Goal: Task Accomplishment & Management: Use online tool/utility

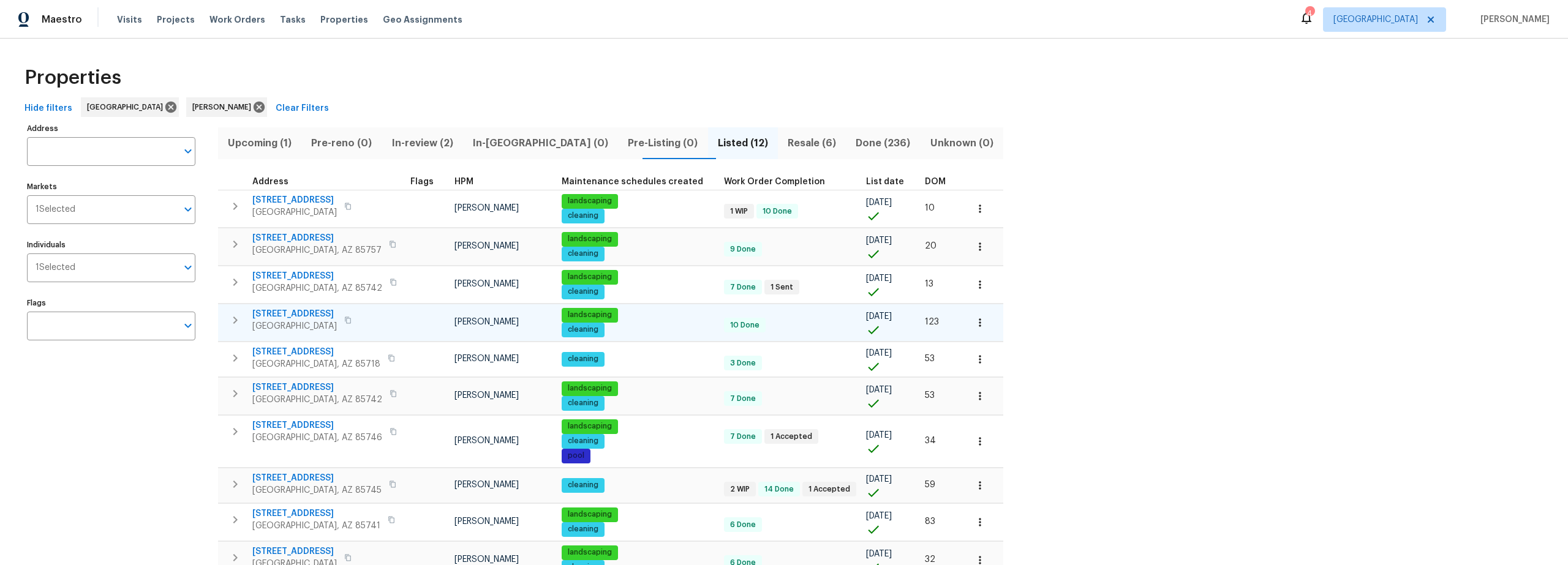
scroll to position [3, 0]
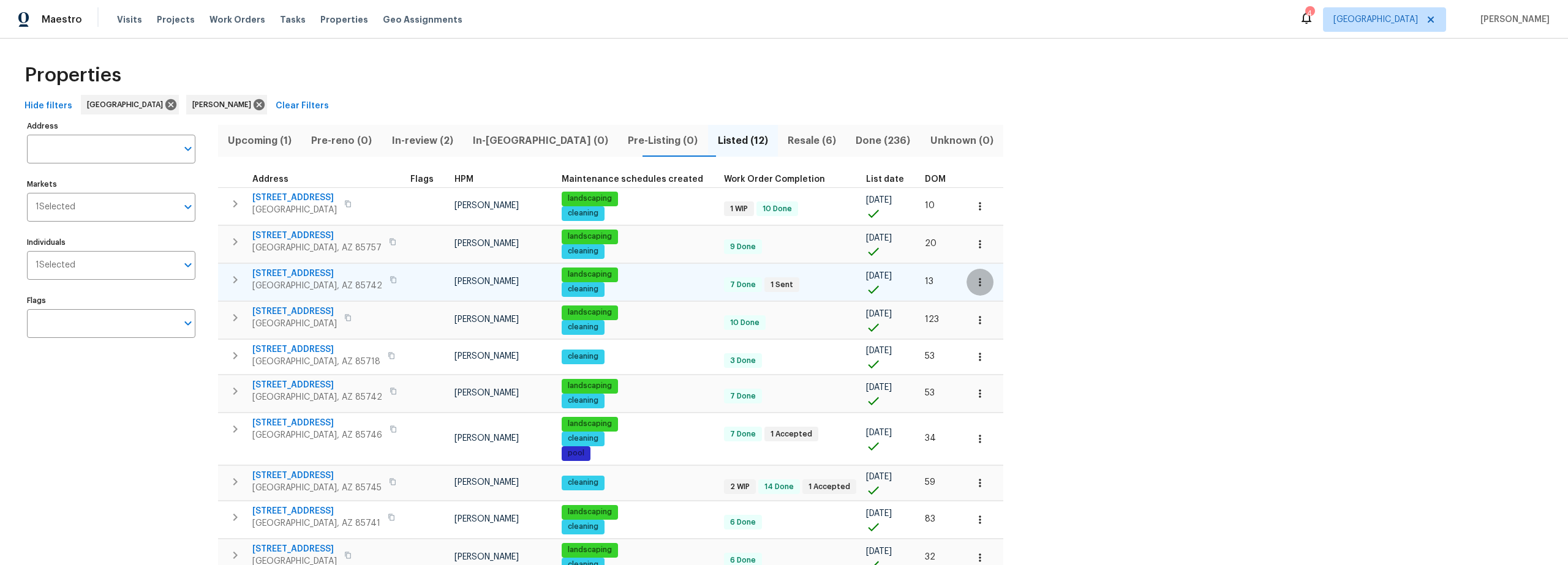
click at [973, 285] on icon "button" at bounding box center [980, 283] width 13 height 13
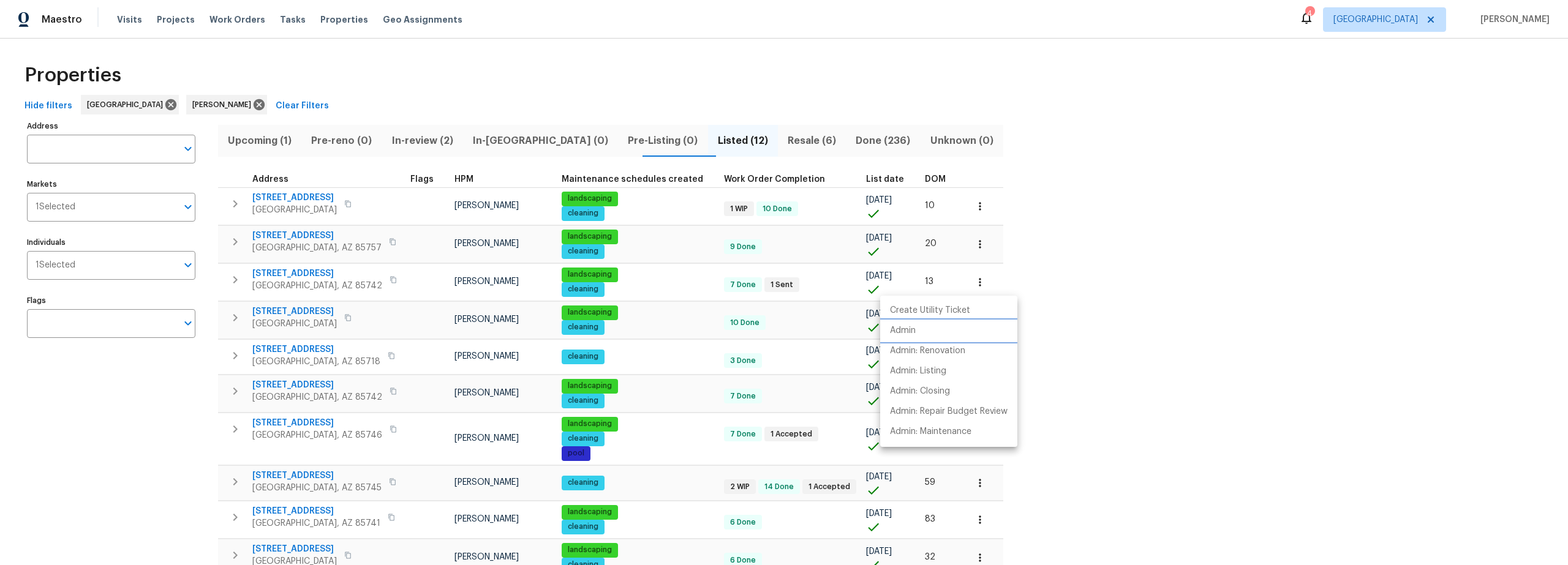
click at [916, 333] on li "Admin" at bounding box center [948, 331] width 137 height 21
click at [313, 277] on div at bounding box center [784, 282] width 1568 height 565
click at [313, 272] on span "9678 N Sherbrooke St" at bounding box center [317, 274] width 130 height 13
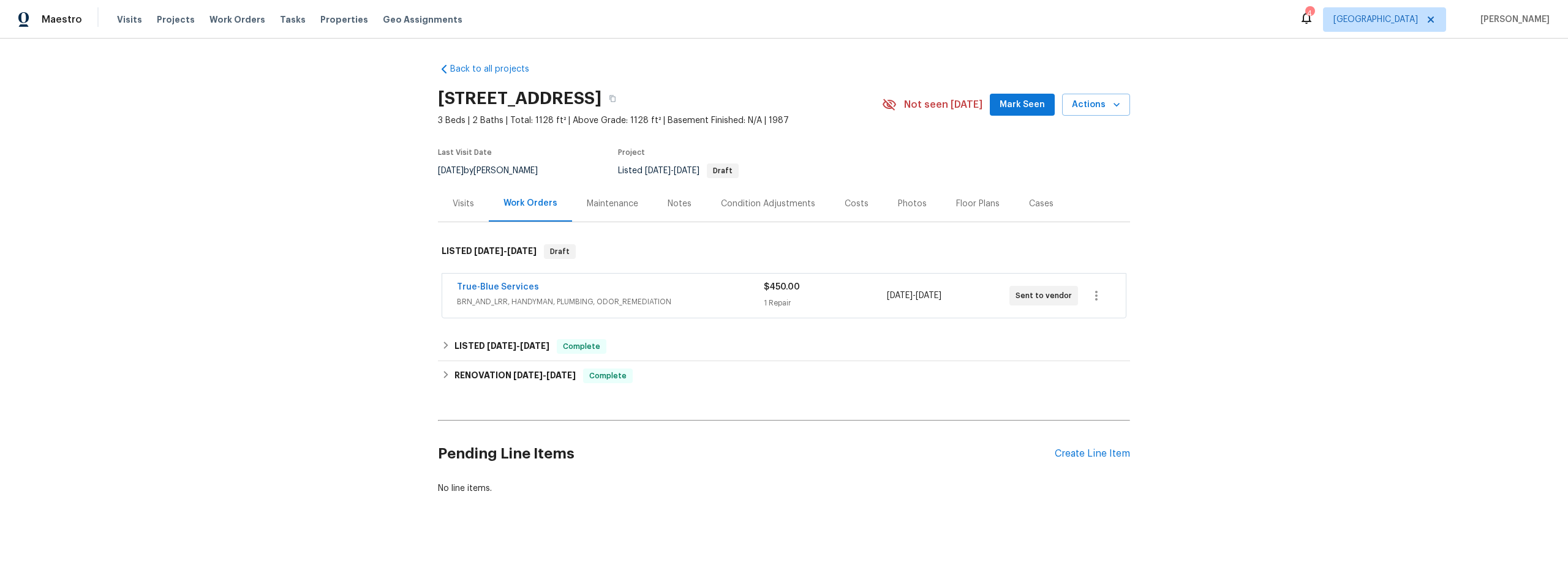
click at [667, 204] on div "Notes" at bounding box center [679, 204] width 24 height 13
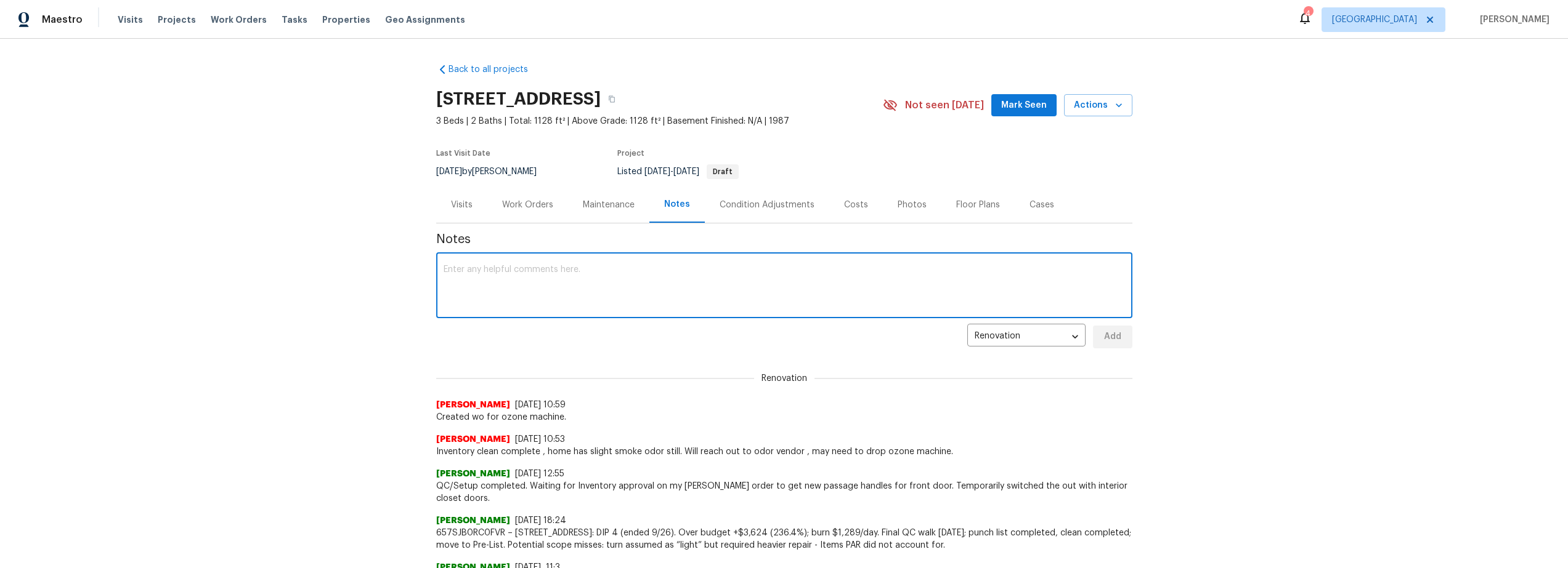
paste textarea "HSR-714859"
type textarea "HSR-714859 TOM ticket submitted"
click at [1107, 340] on span "Add" at bounding box center [1113, 337] width 20 height 15
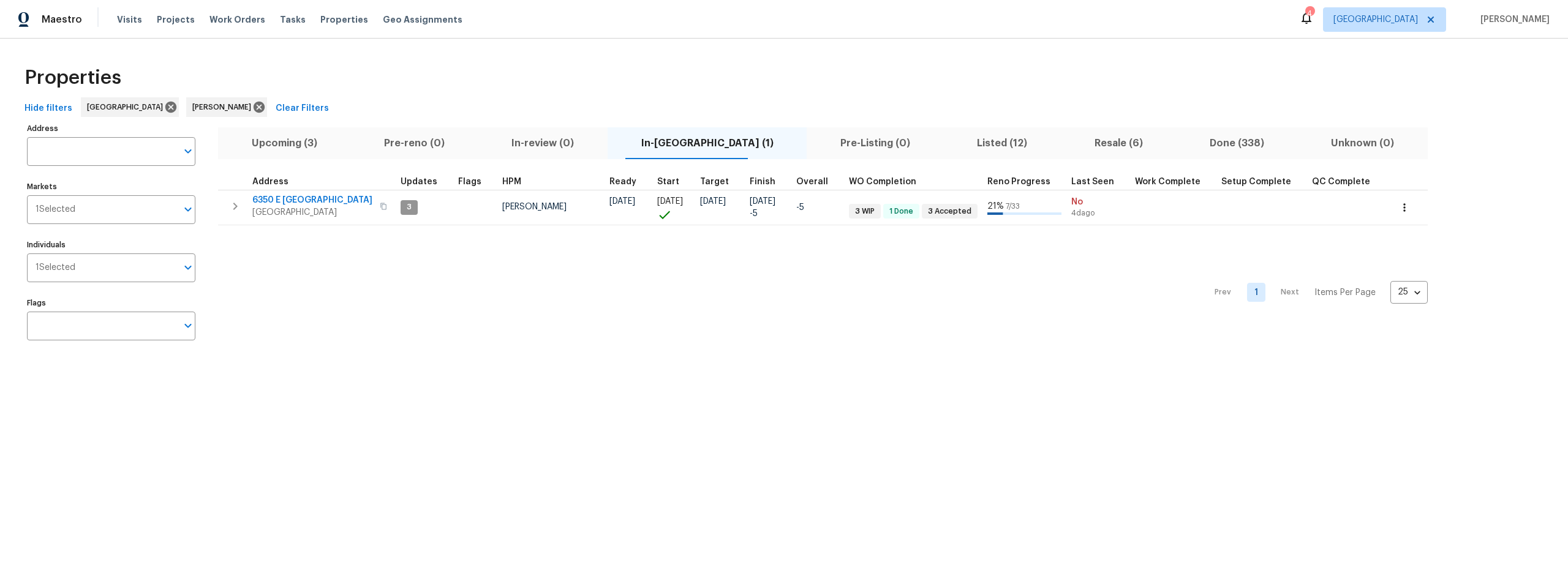
click at [291, 147] on span "Upcoming (3)" at bounding box center [284, 143] width 118 height 17
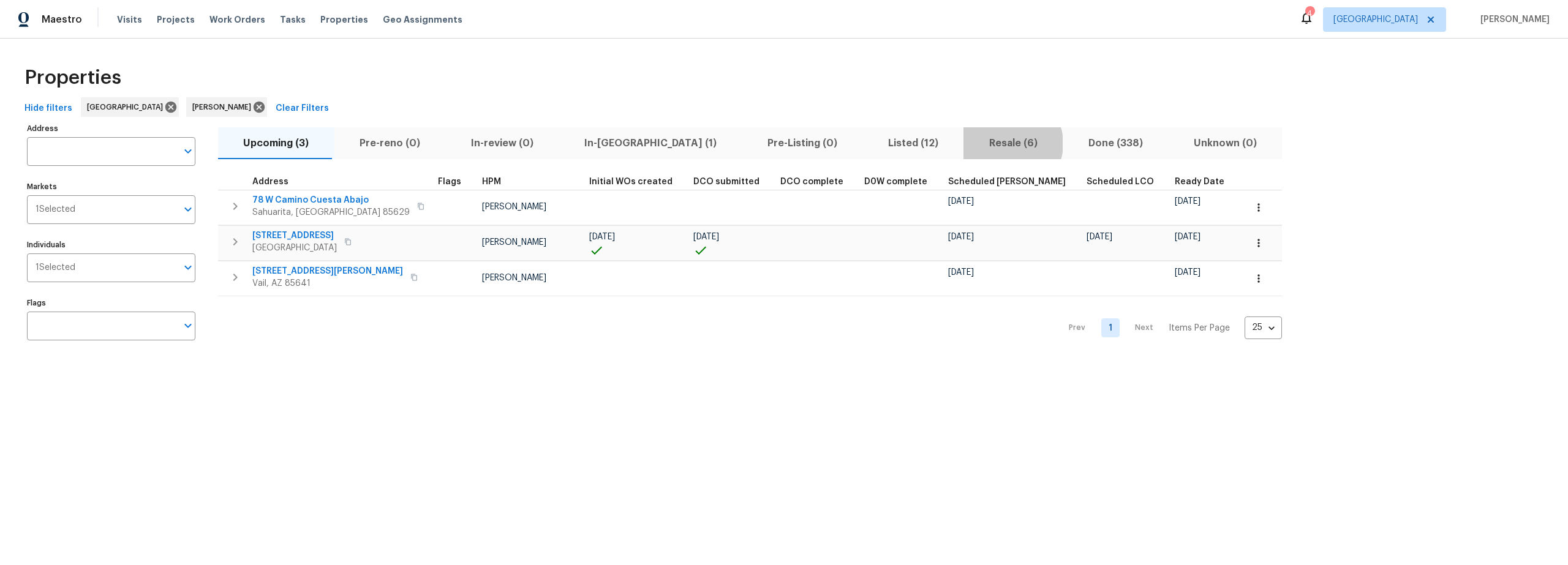
click at [971, 144] on span "Resale (6)" at bounding box center [1013, 143] width 84 height 17
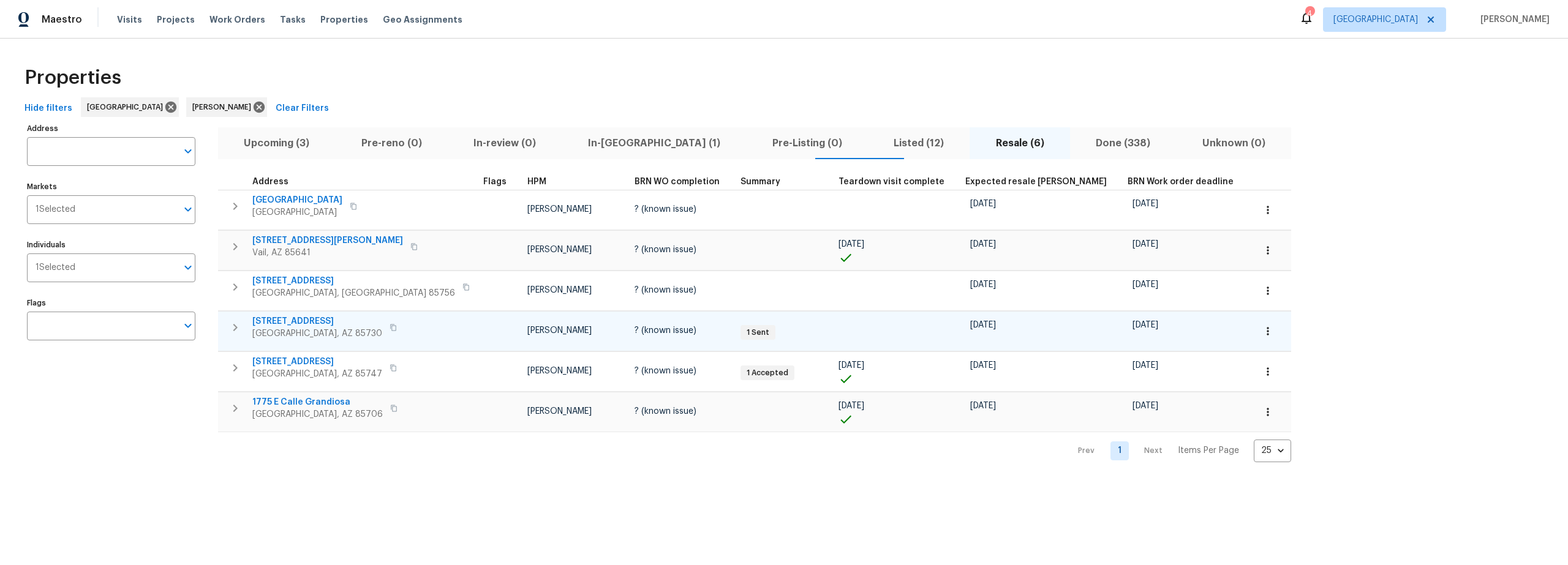
click at [1262, 332] on icon "button" at bounding box center [1268, 331] width 13 height 13
click at [1082, 380] on li "Admin" at bounding box center [1114, 380] width 137 height 21
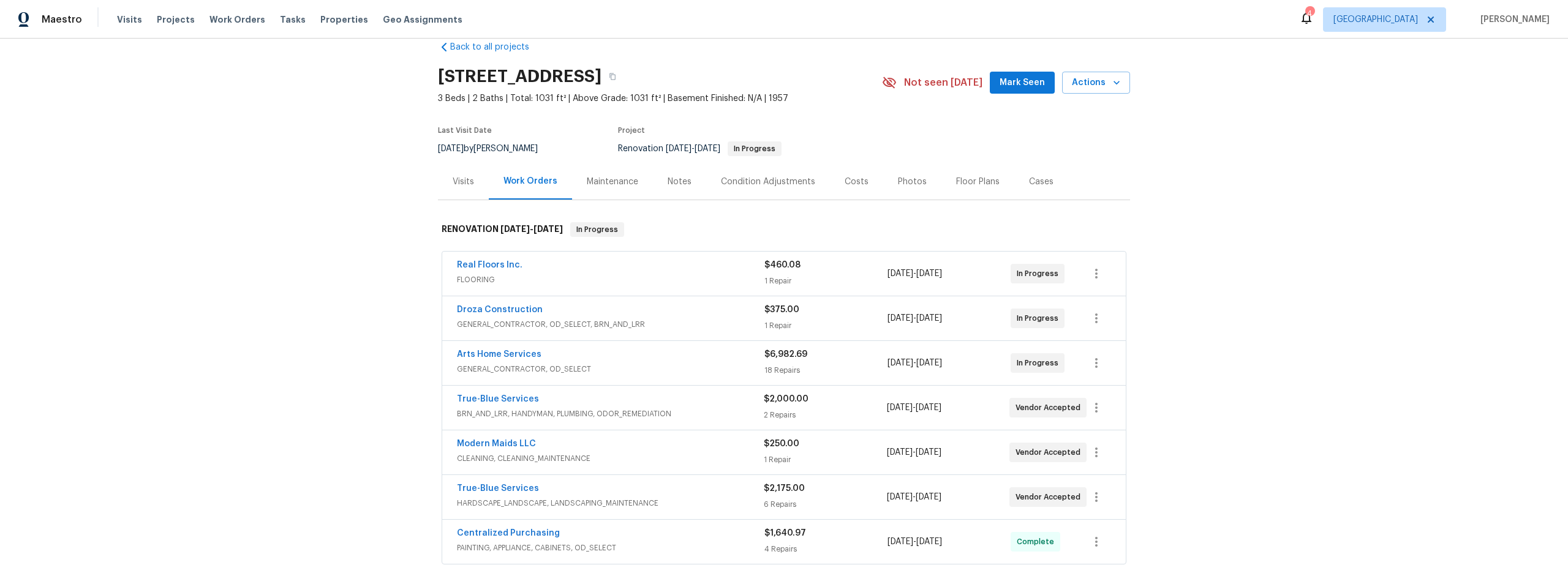
scroll to position [43, 0]
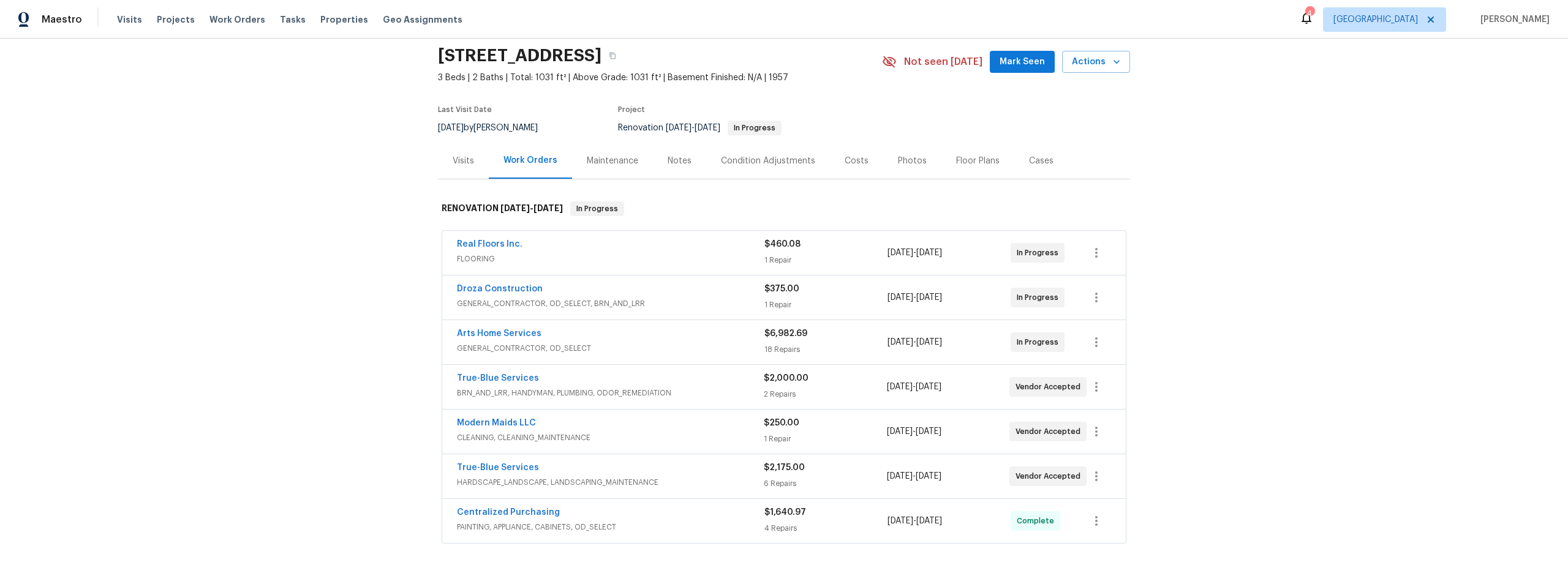
click at [627, 348] on span "GENERAL_CONTRACTOR, OD_SELECT" at bounding box center [611, 349] width 307 height 13
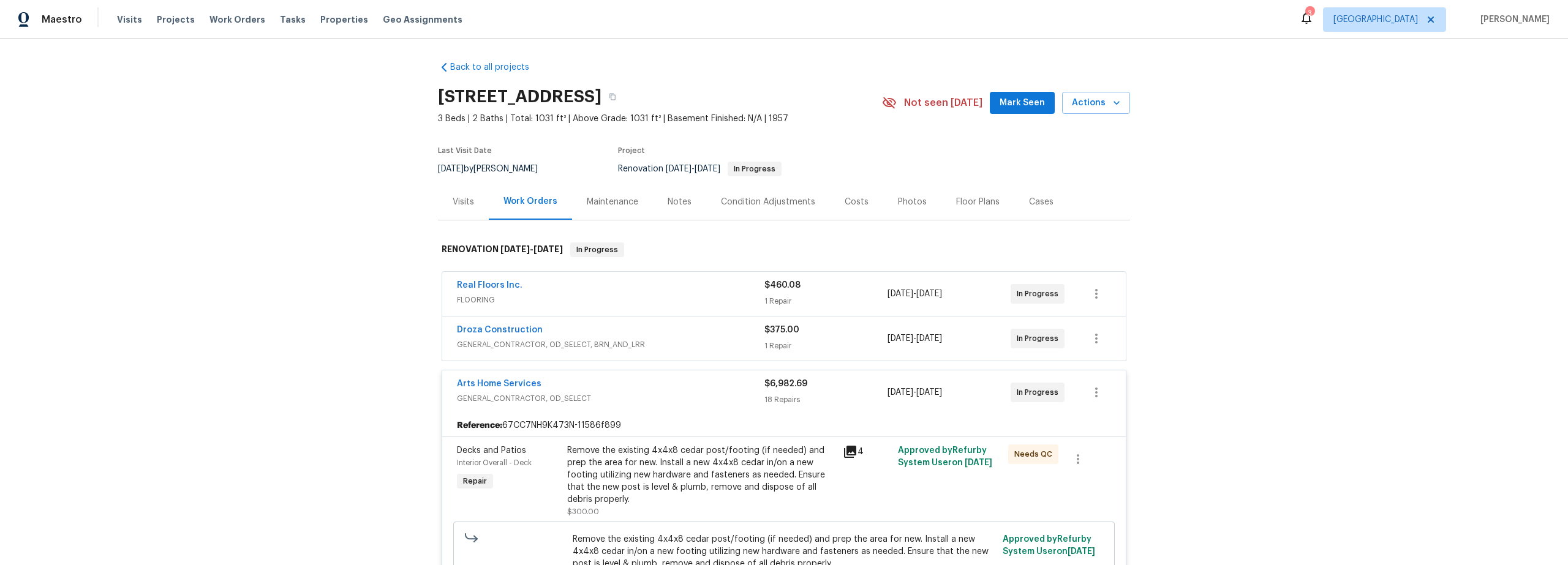
scroll to position [0, 0]
click at [1008, 106] on span "Mark Seen" at bounding box center [1022, 104] width 45 height 15
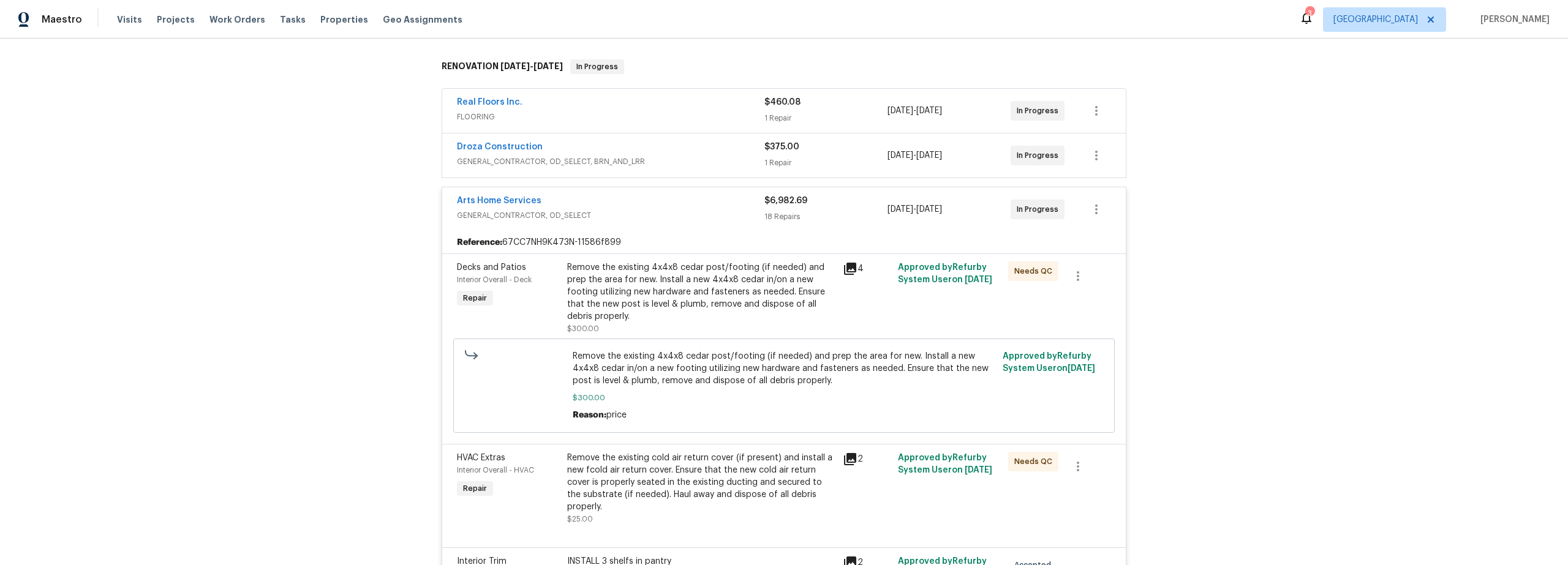
scroll to position [203, 0]
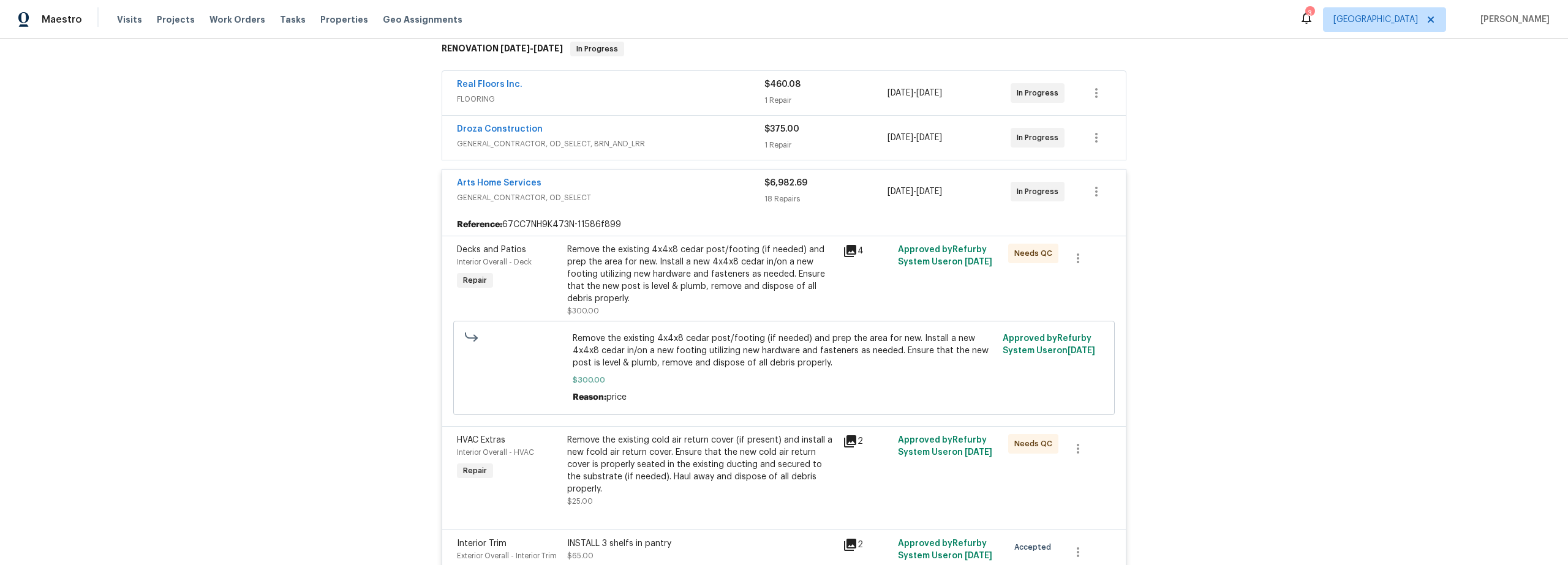
click at [691, 281] on div "Remove the existing 4x4x8 cedar post/footing (if needed) and prep the area for …" at bounding box center [700, 274] width 269 height 61
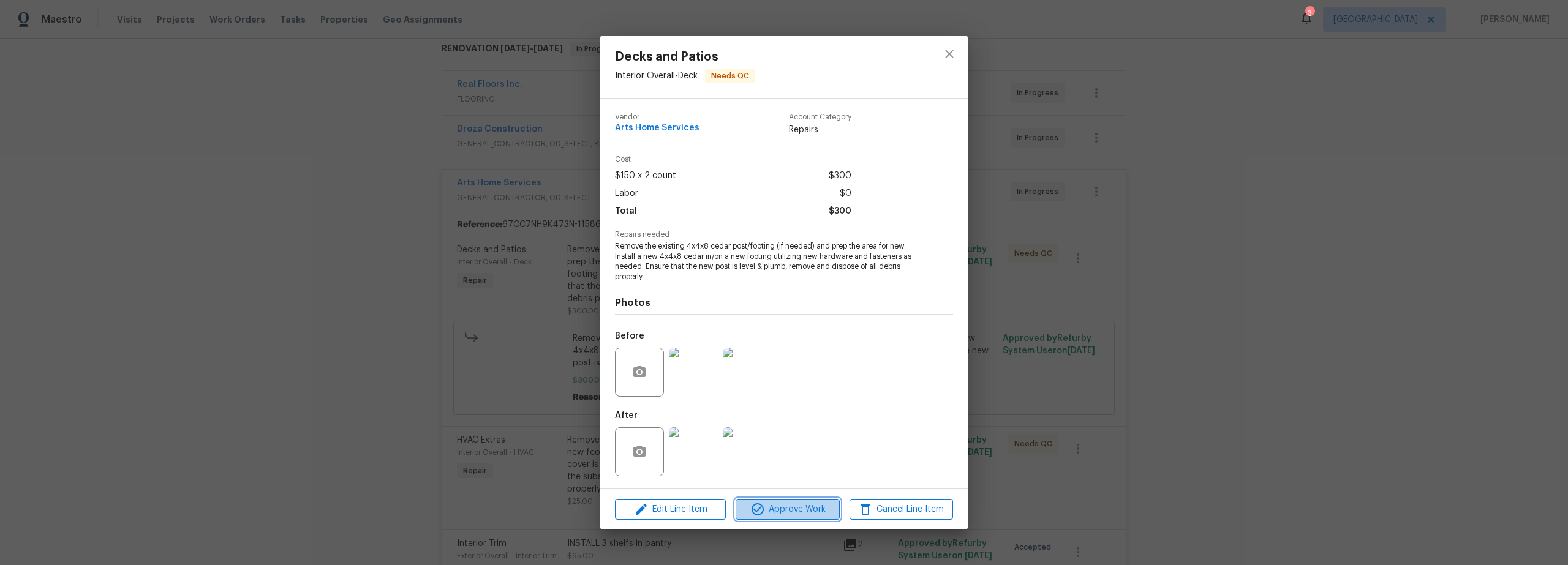
click at [771, 506] on span "Approve Work" at bounding box center [787, 509] width 96 height 15
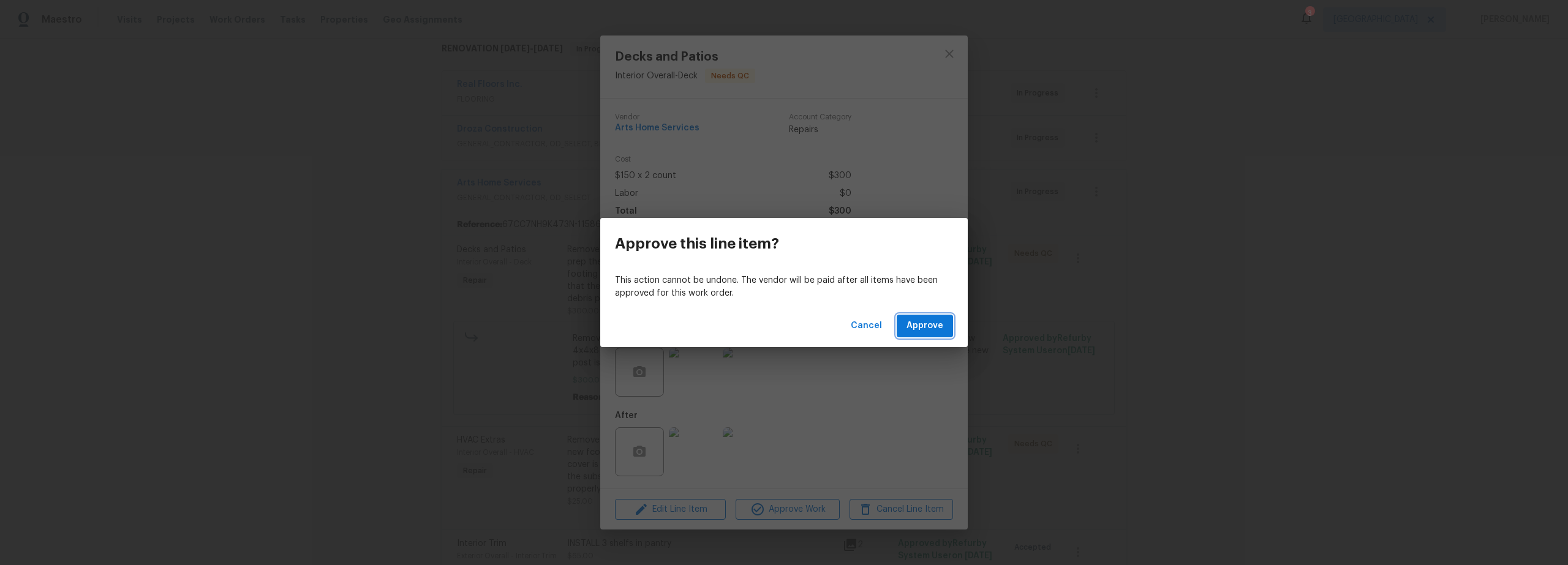
click at [930, 328] on span "Approve" at bounding box center [924, 326] width 37 height 15
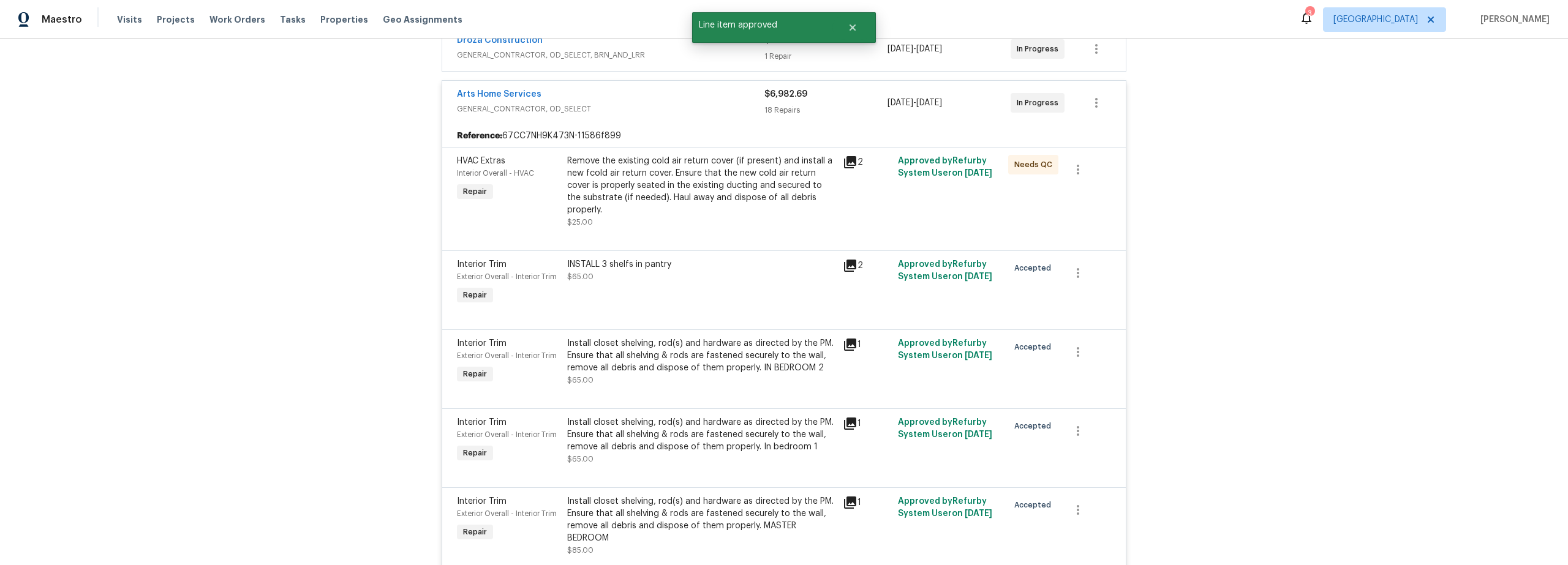
scroll to position [293, 0]
click at [687, 227] on div at bounding box center [784, 234] width 654 height 14
click at [692, 190] on div "Remove the existing cold air return cover (if present) and install a new fcold …" at bounding box center [700, 184] width 269 height 61
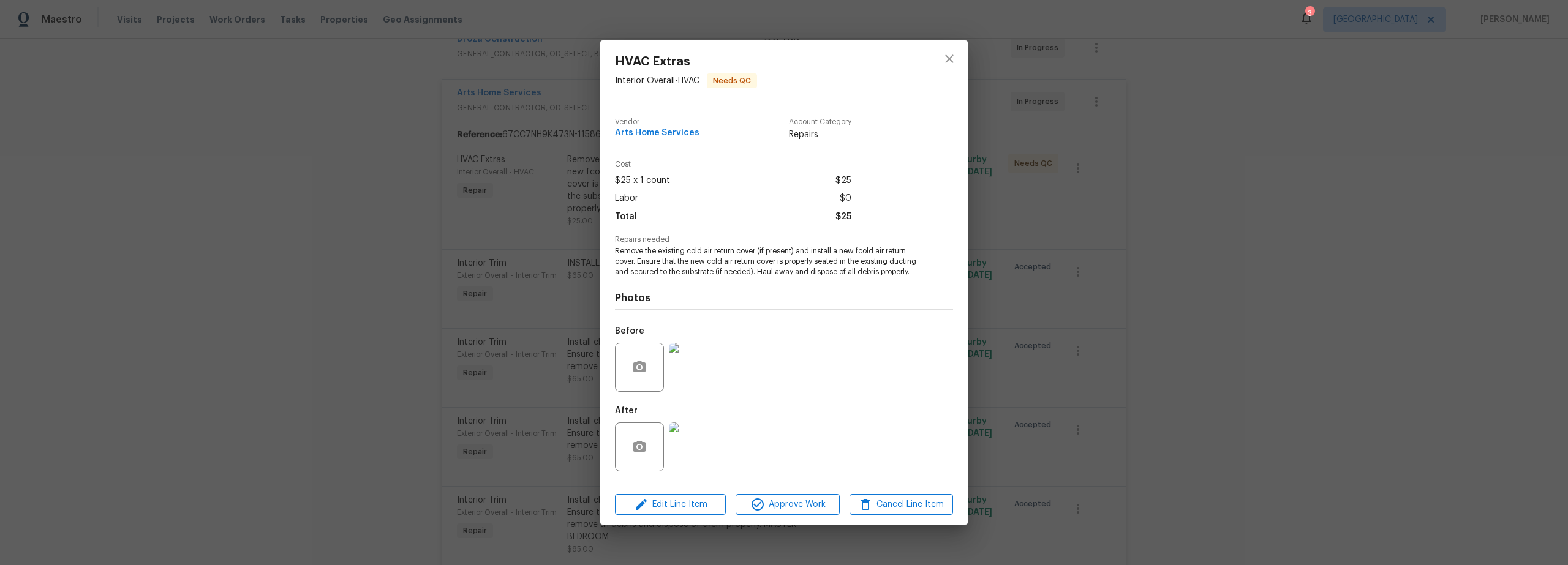
click at [694, 462] on img at bounding box center [693, 447] width 49 height 49
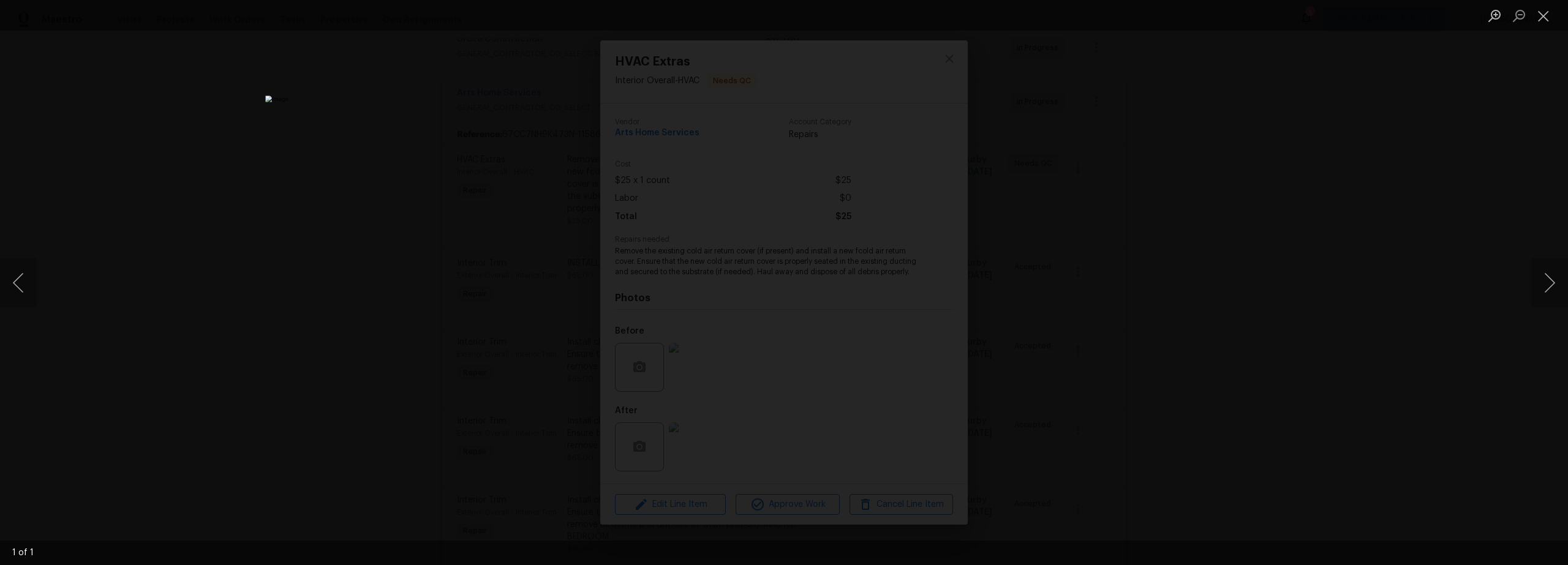
click at [1114, 343] on div "Lightbox" at bounding box center [784, 282] width 1568 height 565
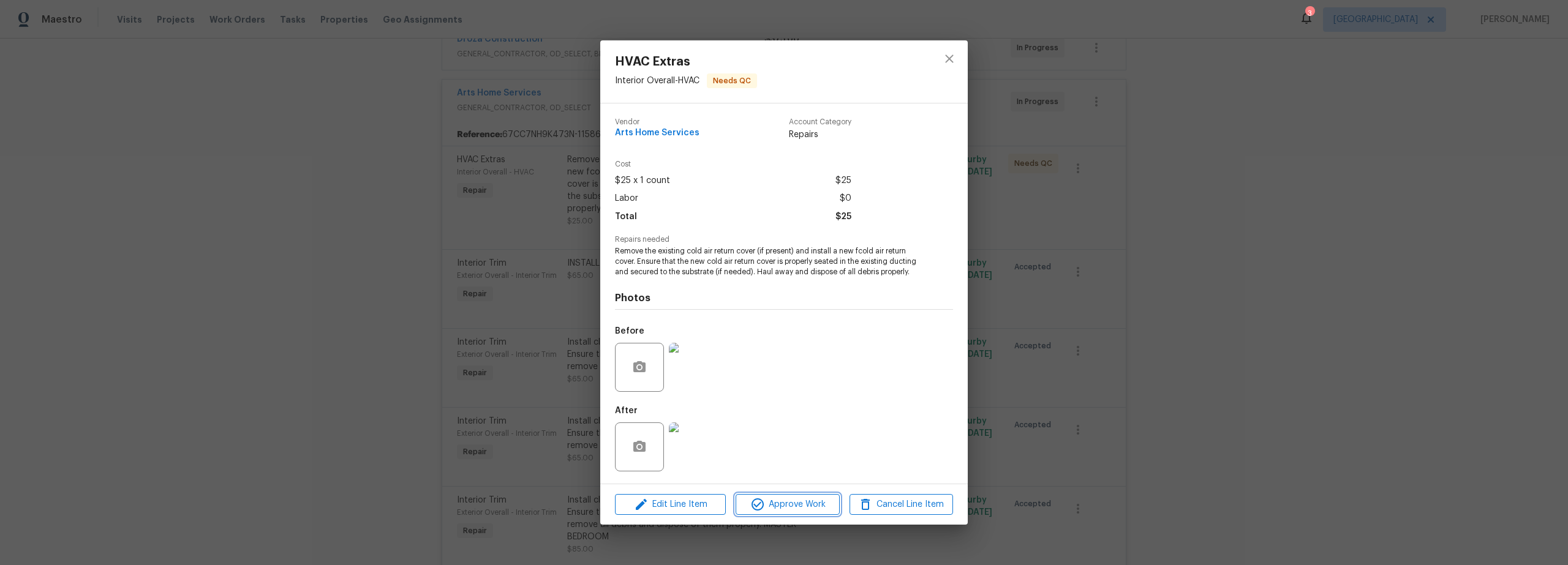
click at [775, 509] on span "Approve Work" at bounding box center [787, 505] width 96 height 15
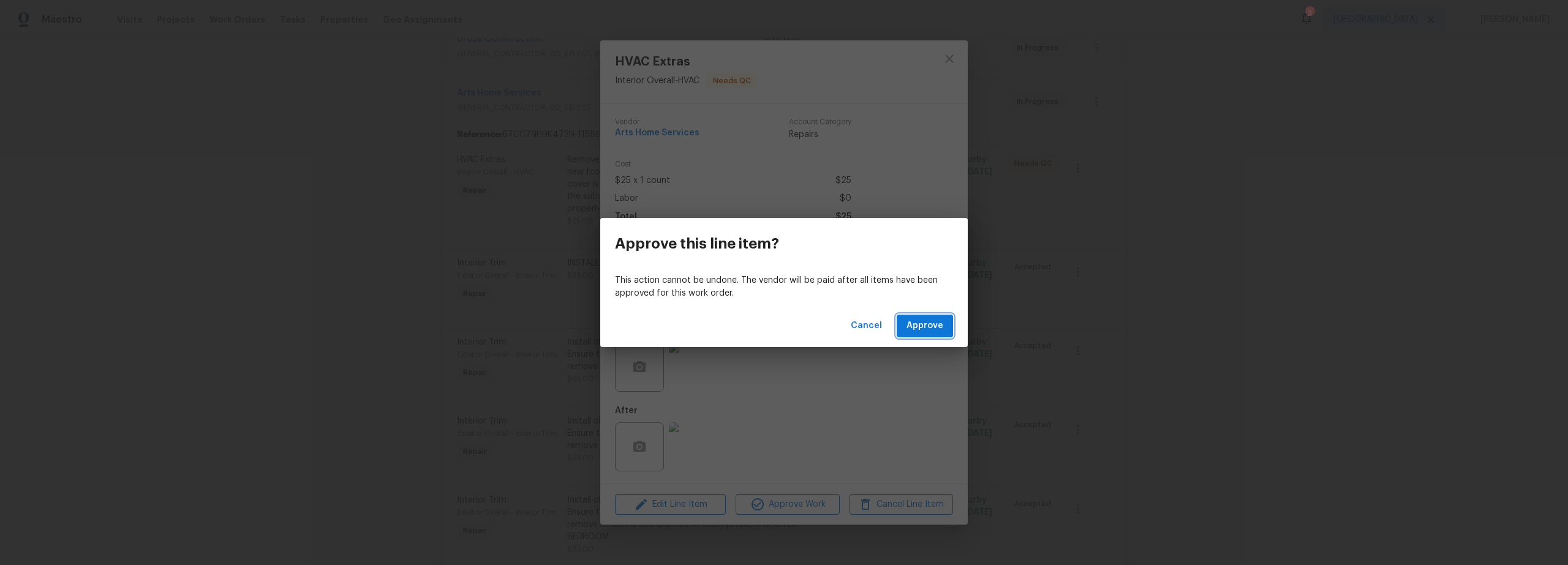
click at [923, 326] on span "Approve" at bounding box center [924, 326] width 37 height 15
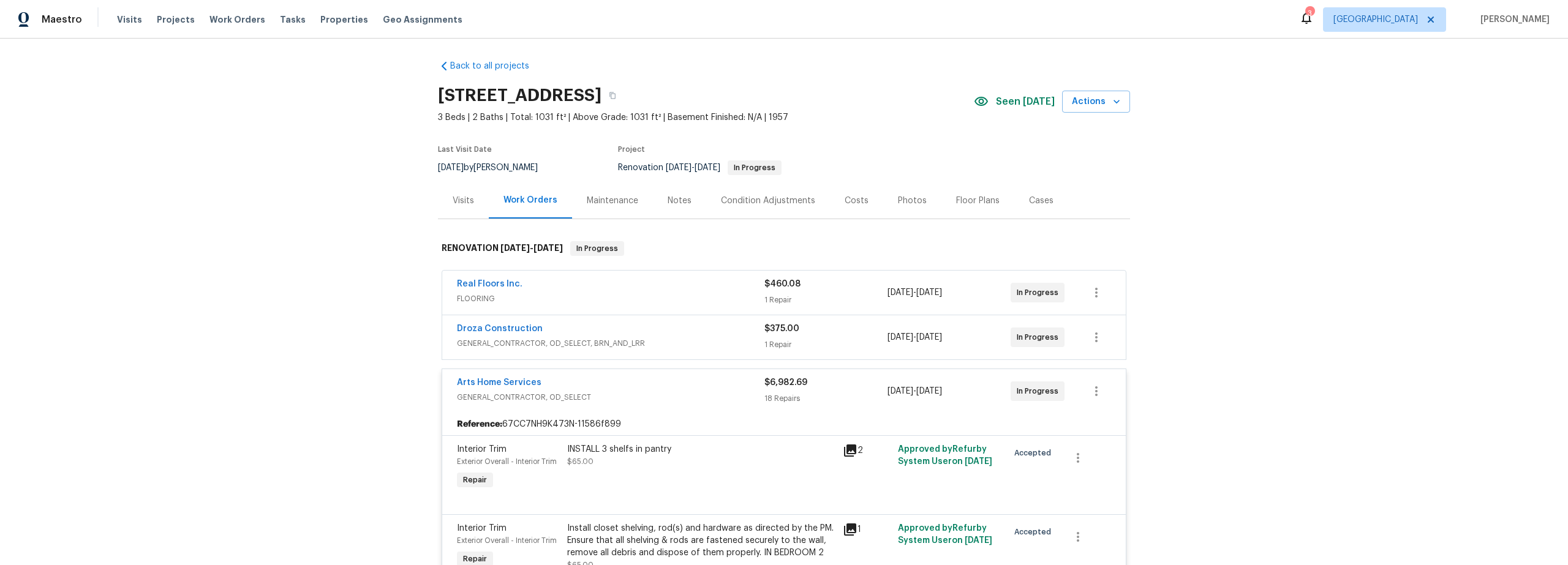
scroll to position [0, 0]
click at [847, 205] on div "Costs" at bounding box center [856, 204] width 24 height 13
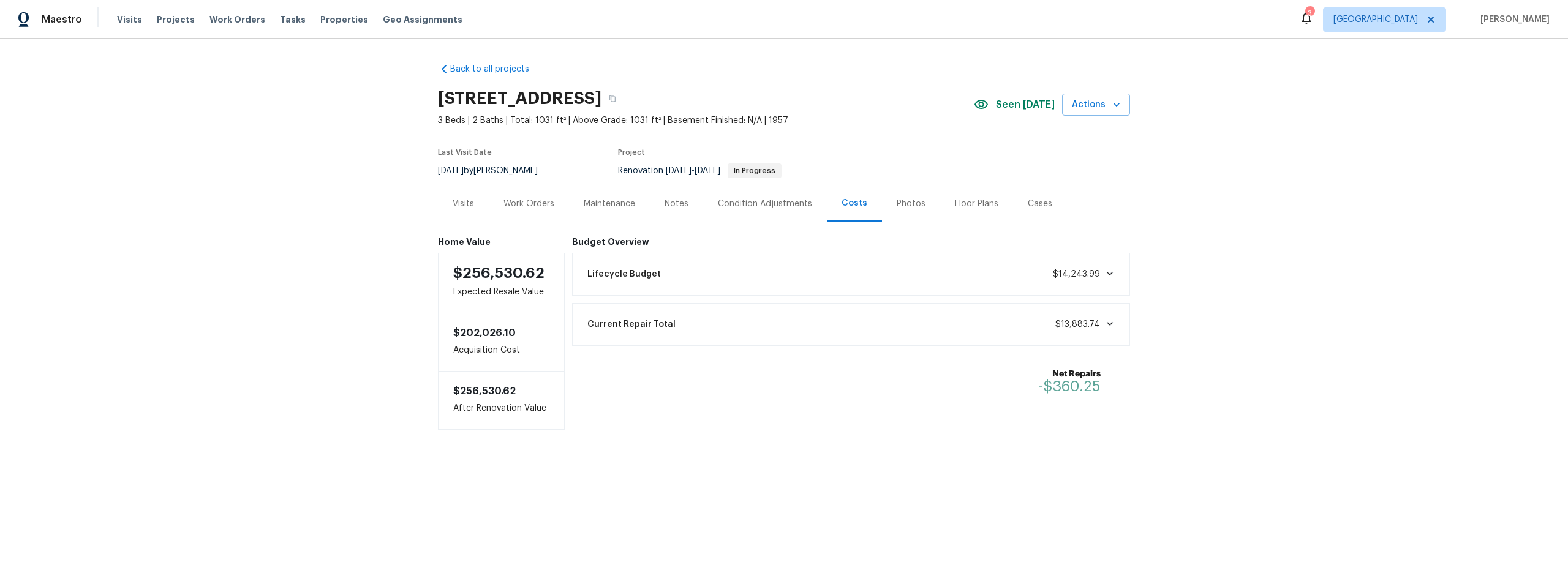
click at [538, 205] on div "Work Orders" at bounding box center [529, 204] width 51 height 13
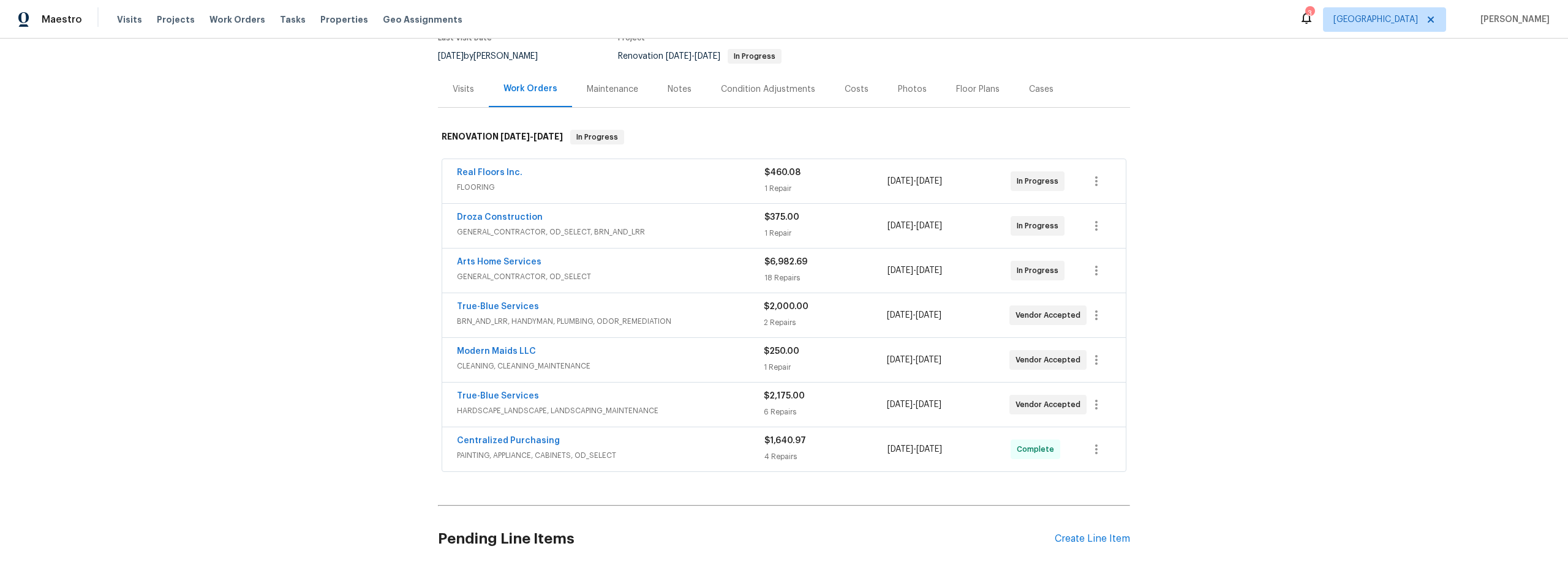
scroll to position [118, 0]
click at [652, 270] on span "GENERAL_CONTRACTOR, OD_SELECT" at bounding box center [611, 274] width 307 height 13
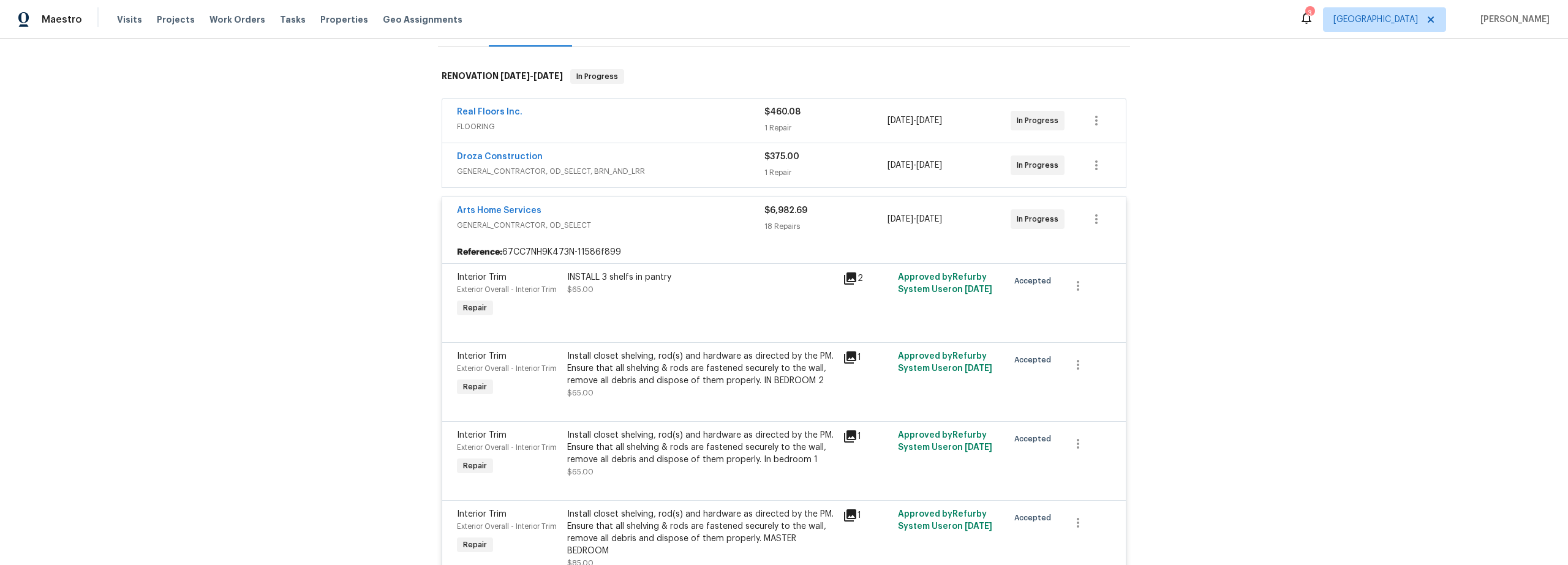
scroll to position [178, 0]
click at [501, 157] on link "Droza Construction" at bounding box center [499, 154] width 85 height 9
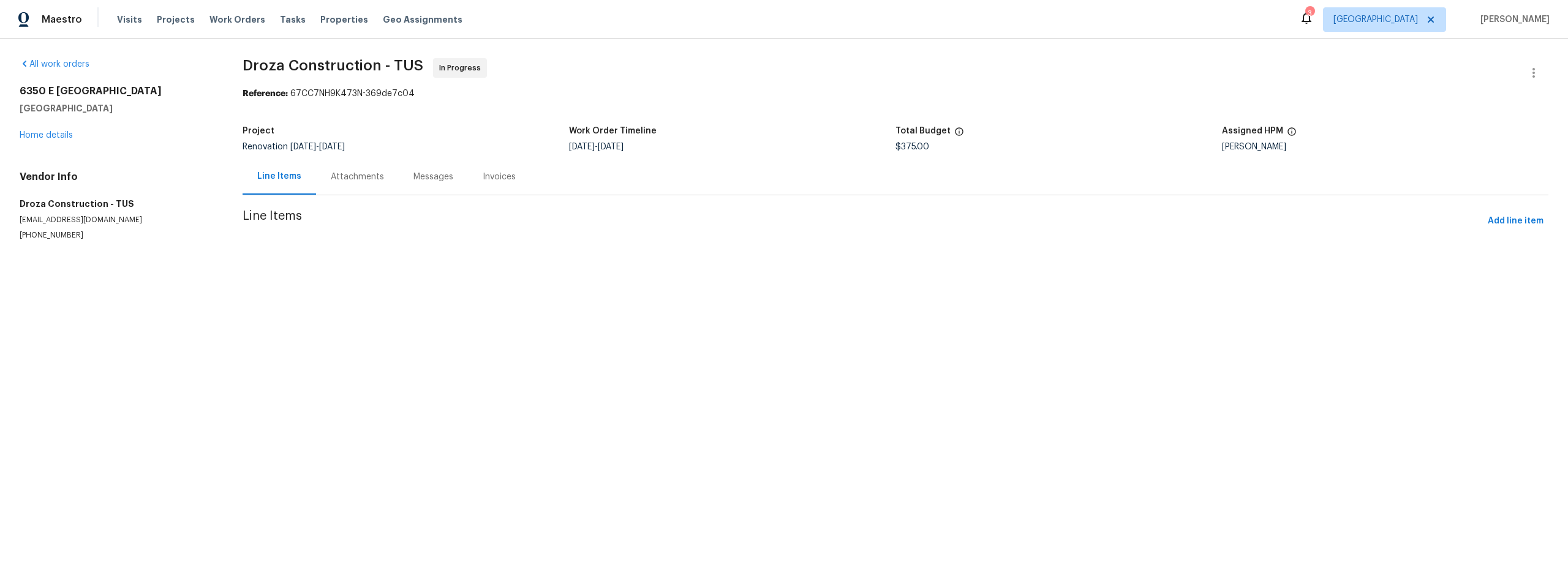
click at [423, 180] on div "Messages" at bounding box center [433, 177] width 40 height 13
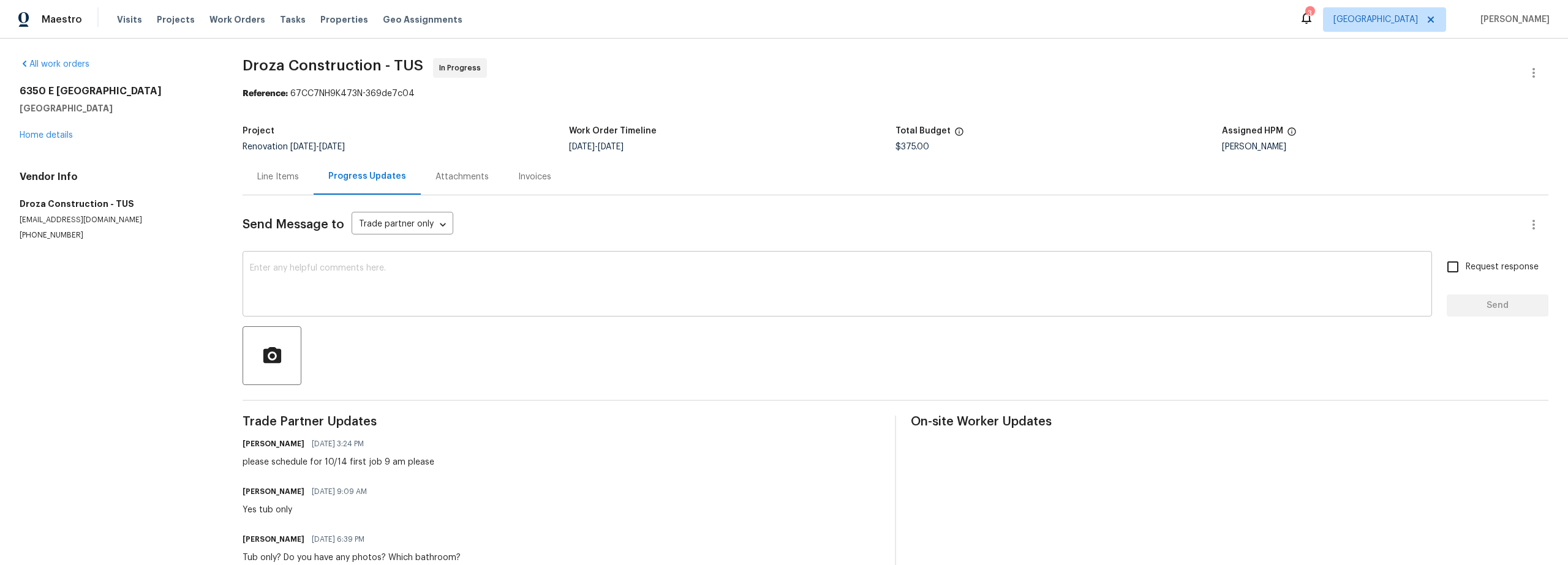
click at [454, 286] on textarea at bounding box center [837, 286] width 1175 height 43
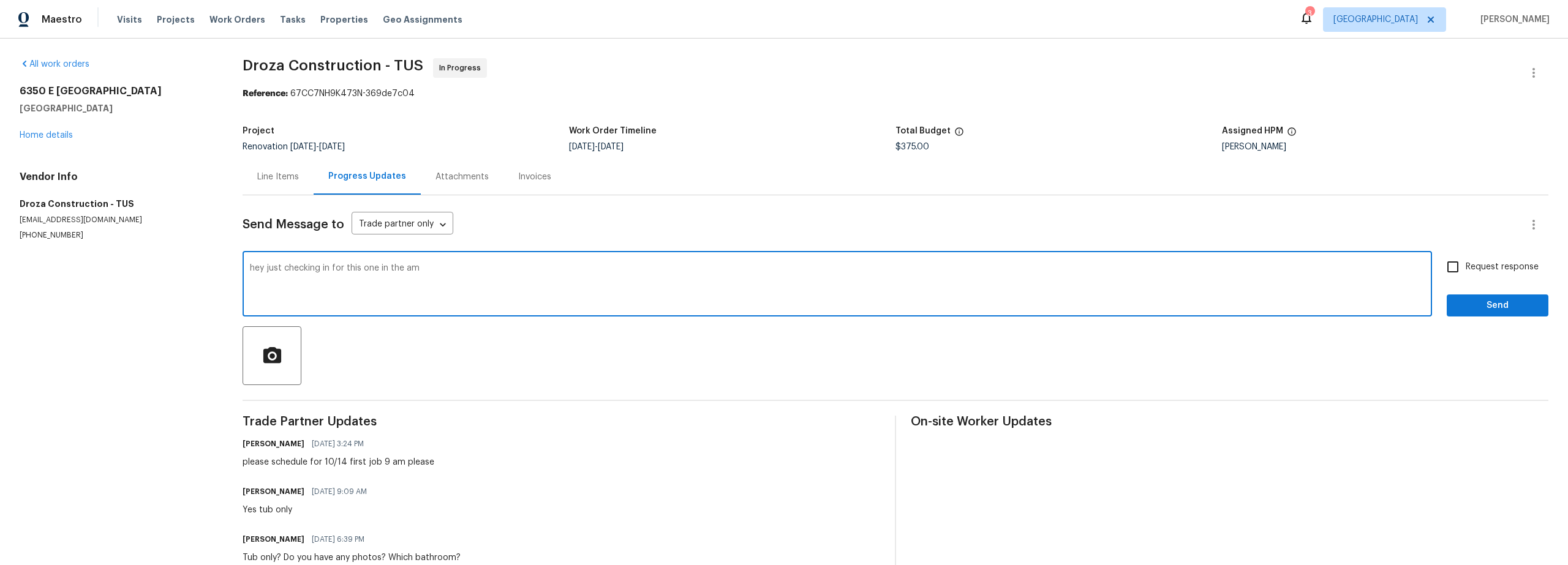
click at [434, 269] on textarea "hey just checking in for this one in the am" at bounding box center [837, 286] width 1175 height 43
type textarea "hey just checking in this is scheduled for tomorrow am ?"
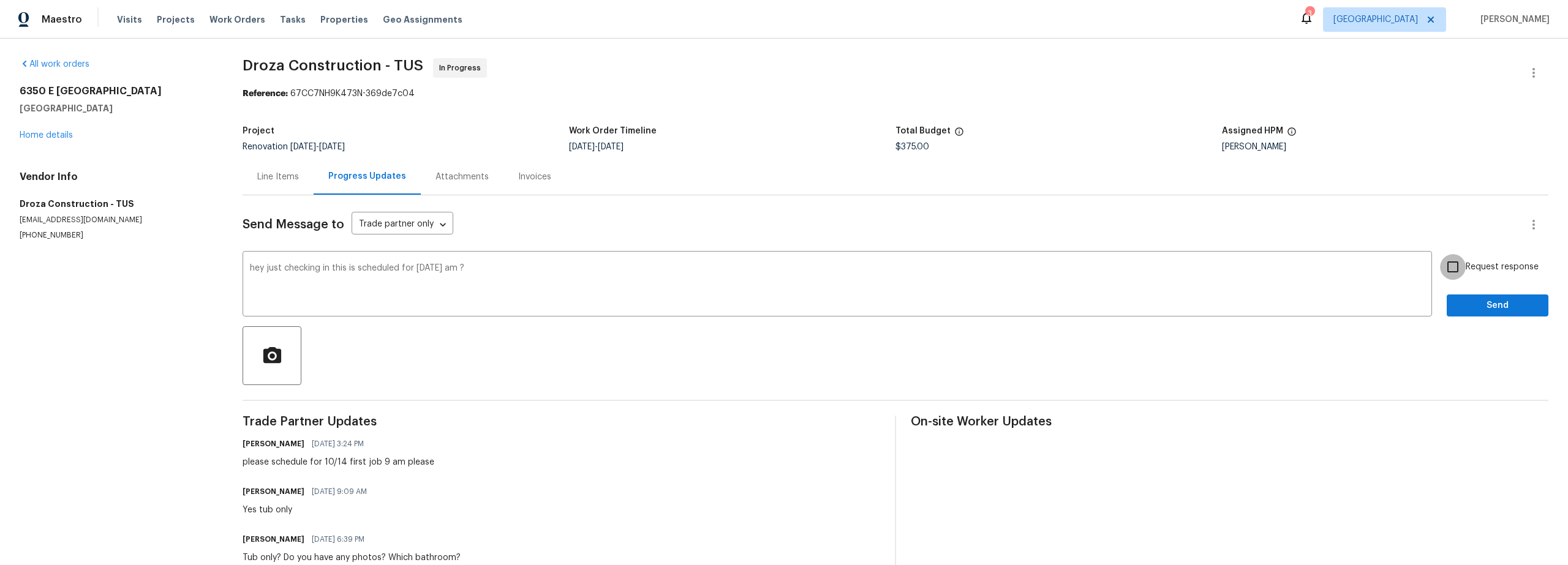
click at [1445, 270] on input "Request response" at bounding box center [1452, 267] width 26 height 26
checkbox input "true"
click at [1458, 298] on button "Send" at bounding box center [1497, 305] width 101 height 22
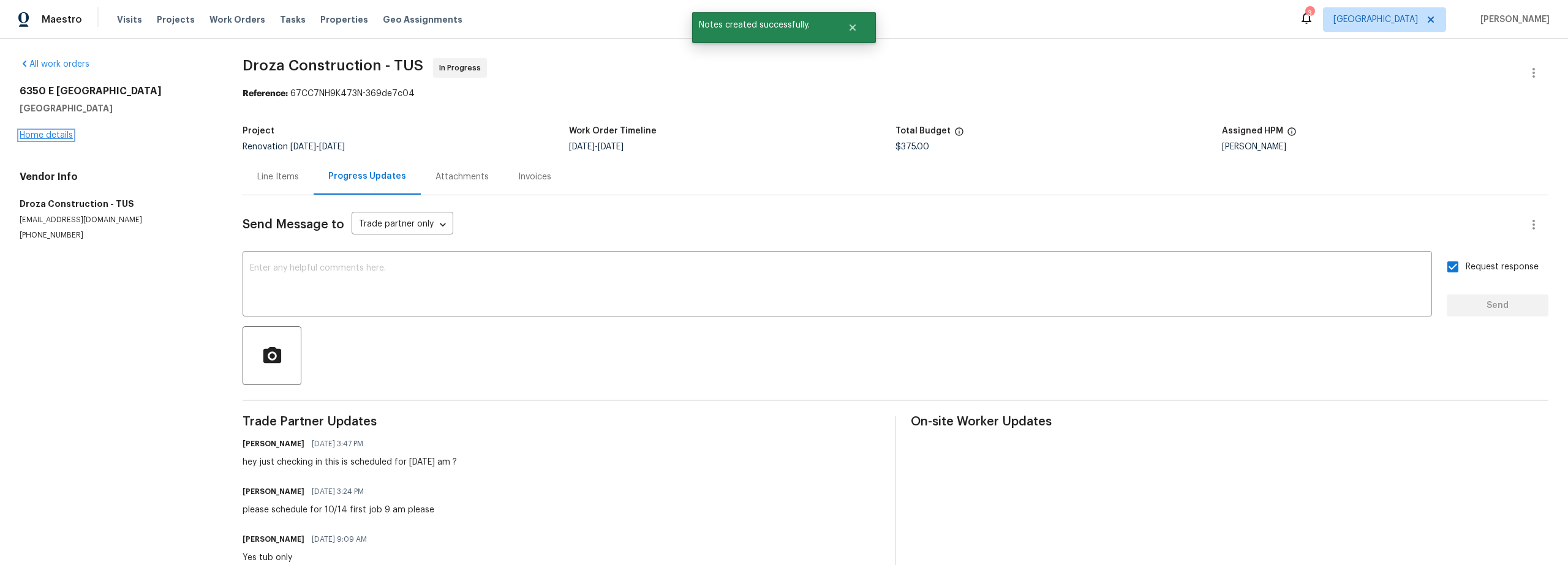
click at [58, 139] on link "Home details" at bounding box center [46, 136] width 53 height 9
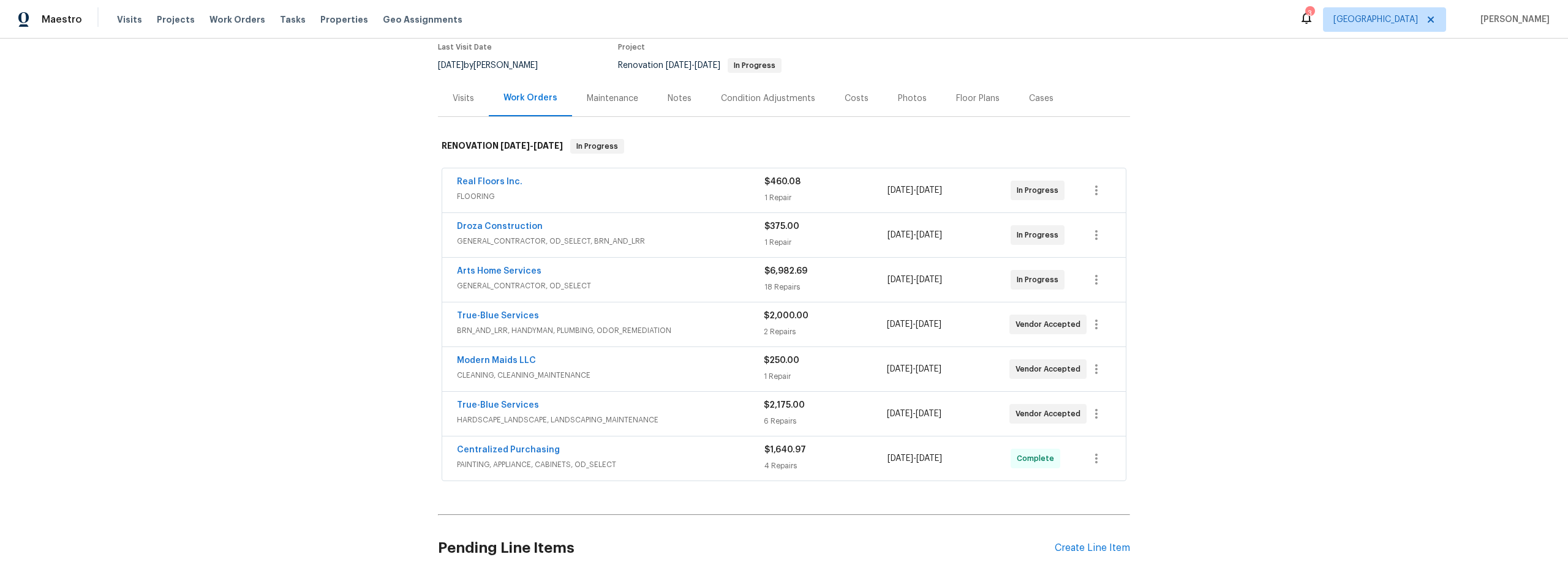
scroll to position [110, 0]
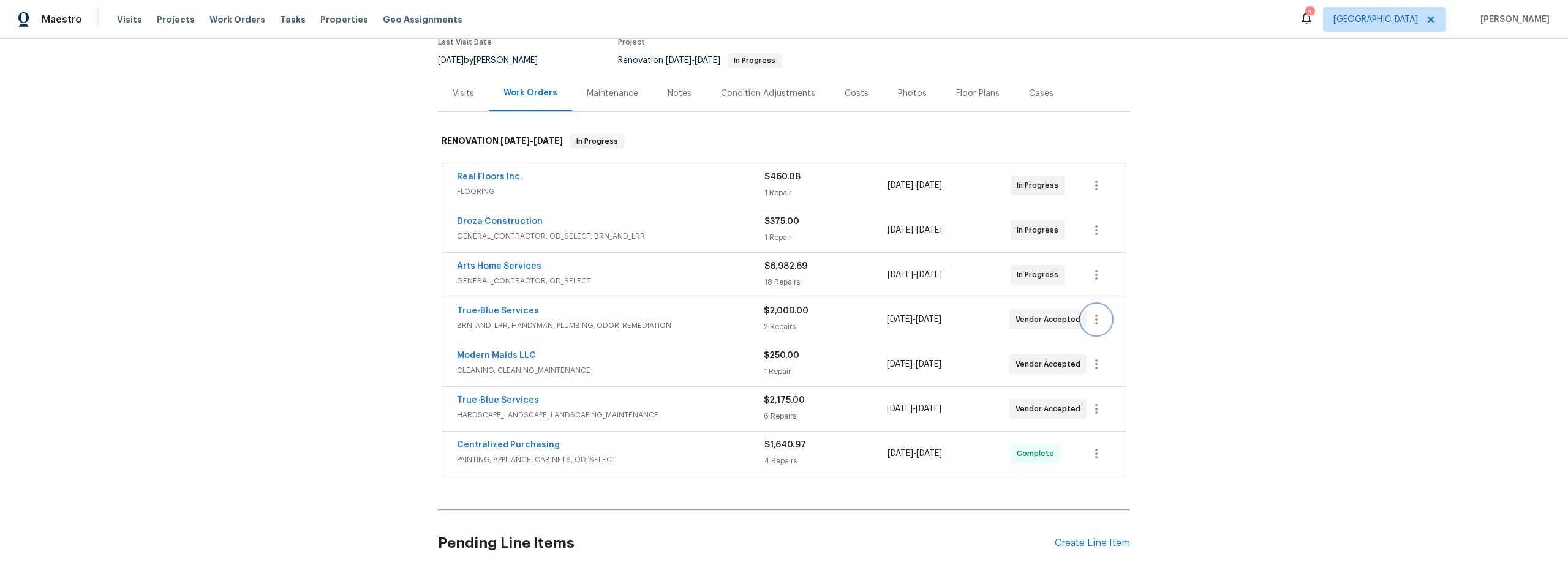
click at [1094, 321] on icon "button" at bounding box center [1096, 320] width 14 height 14
click at [1110, 322] on li "Edit" at bounding box center [1142, 320] width 132 height 21
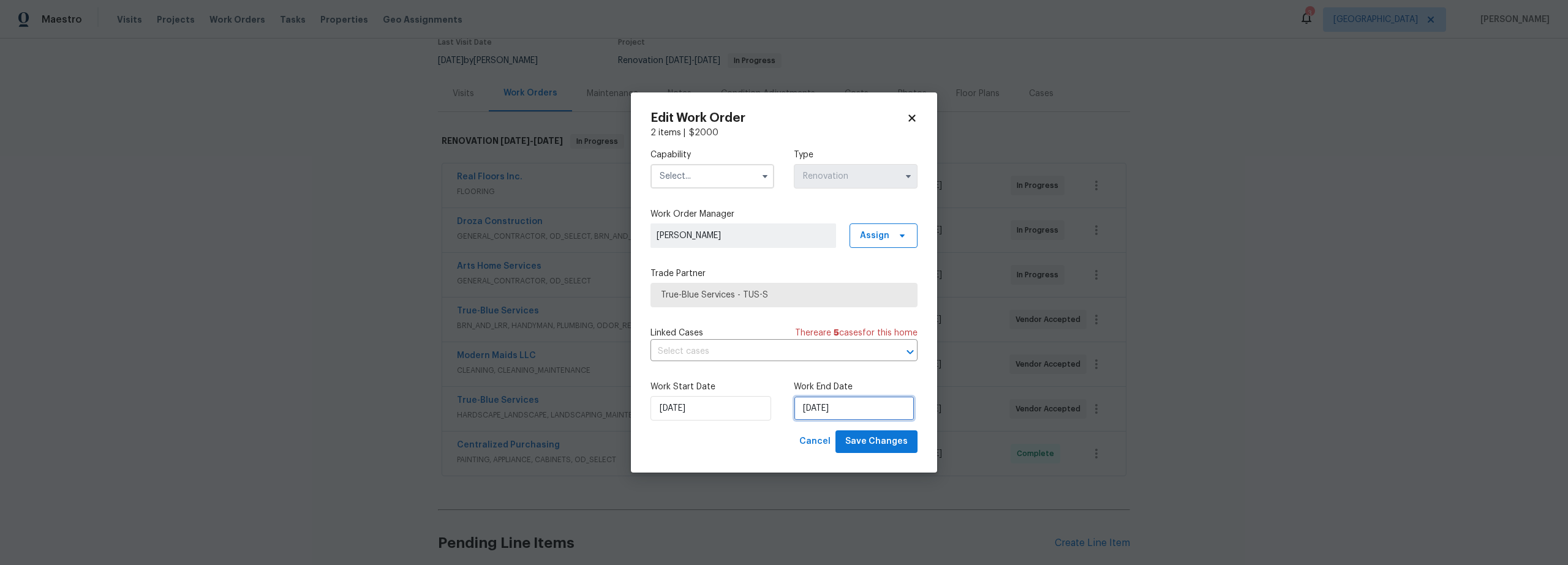
click at [829, 408] on input "10/15/2025" at bounding box center [854, 408] width 120 height 24
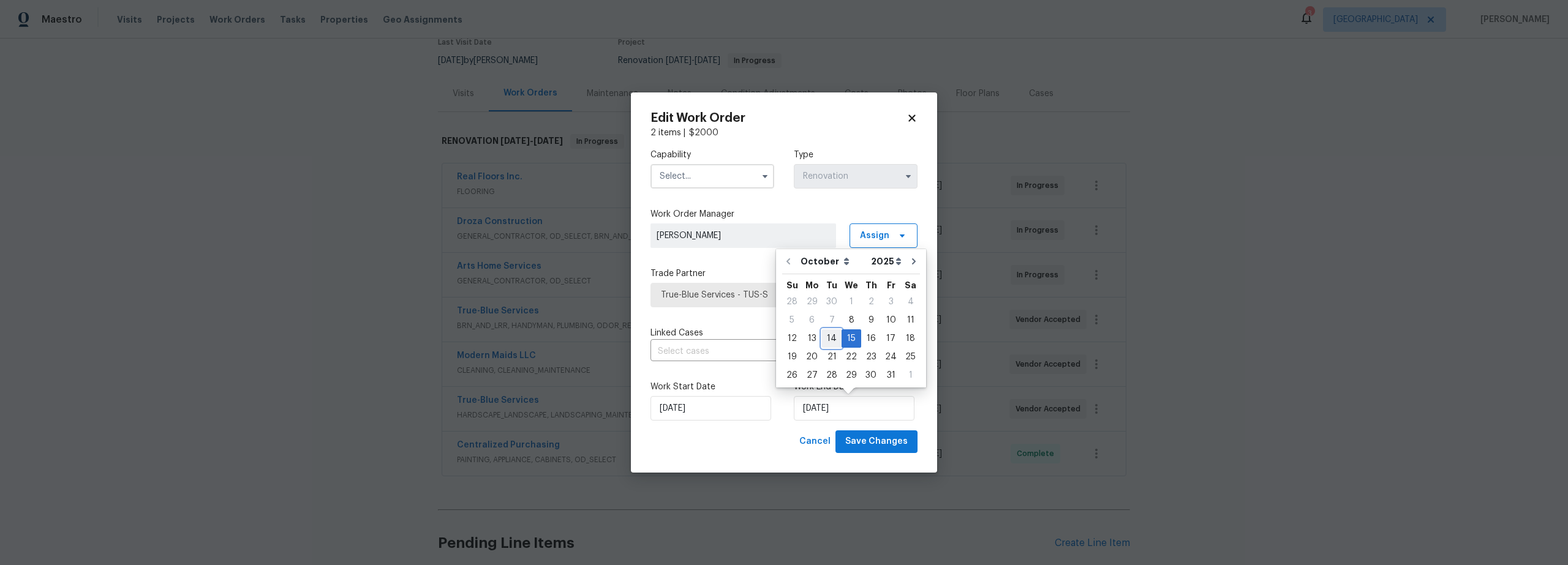
click at [831, 340] on div "14" at bounding box center [832, 339] width 20 height 17
type input "10/14/2025"
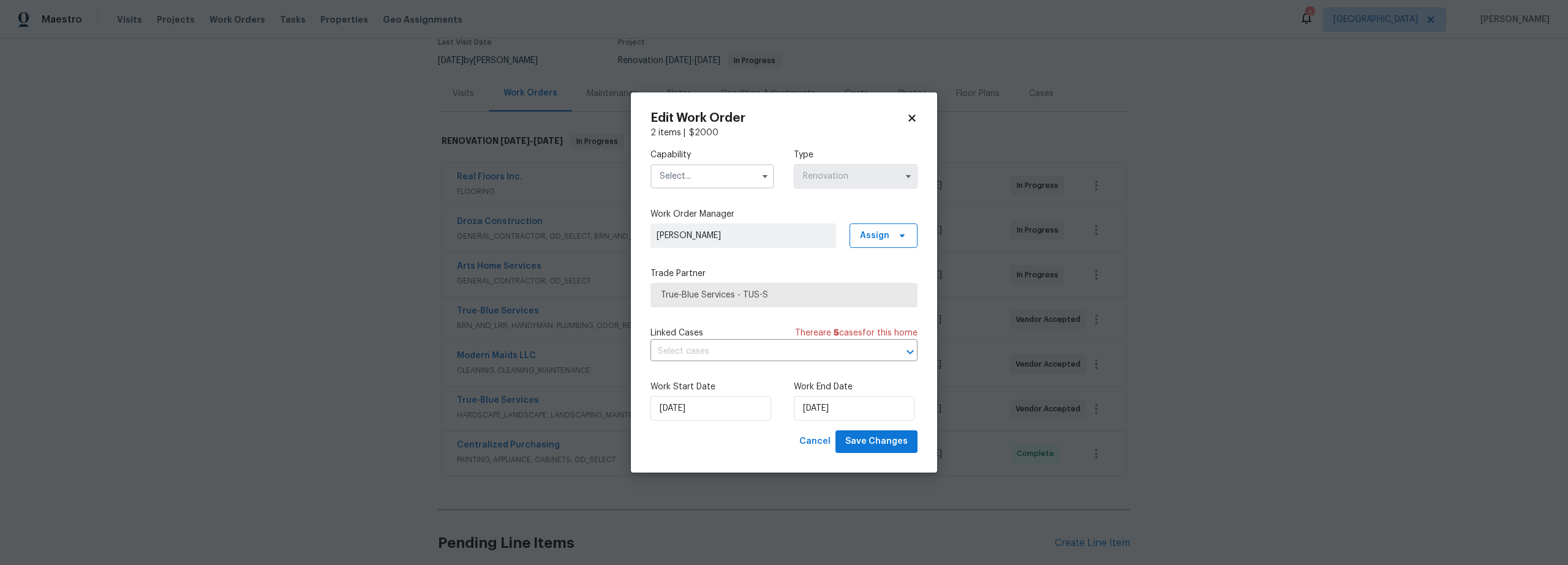
click at [714, 181] on input "text" at bounding box center [712, 176] width 124 height 24
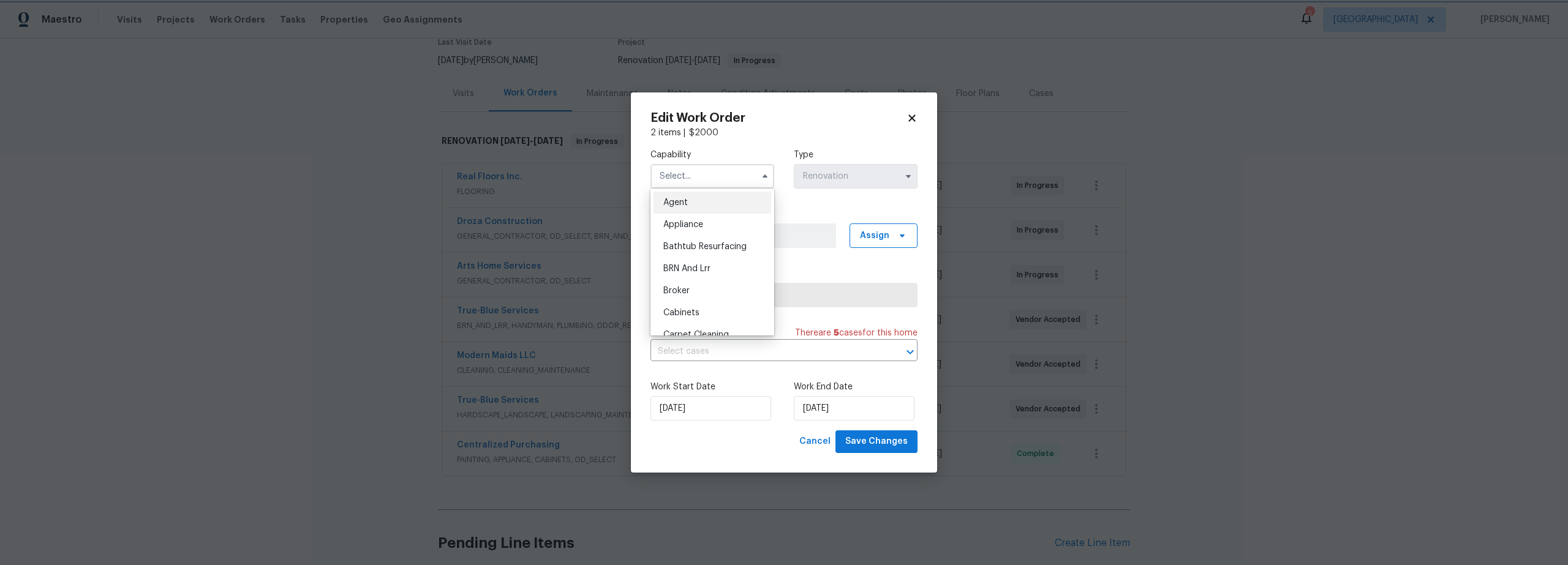
click at [921, 119] on div "Edit Work Order 2 items | $ 2000 Capability Agent Appliance Bathtub Resurfacing…" at bounding box center [783, 282] width 306 height 380
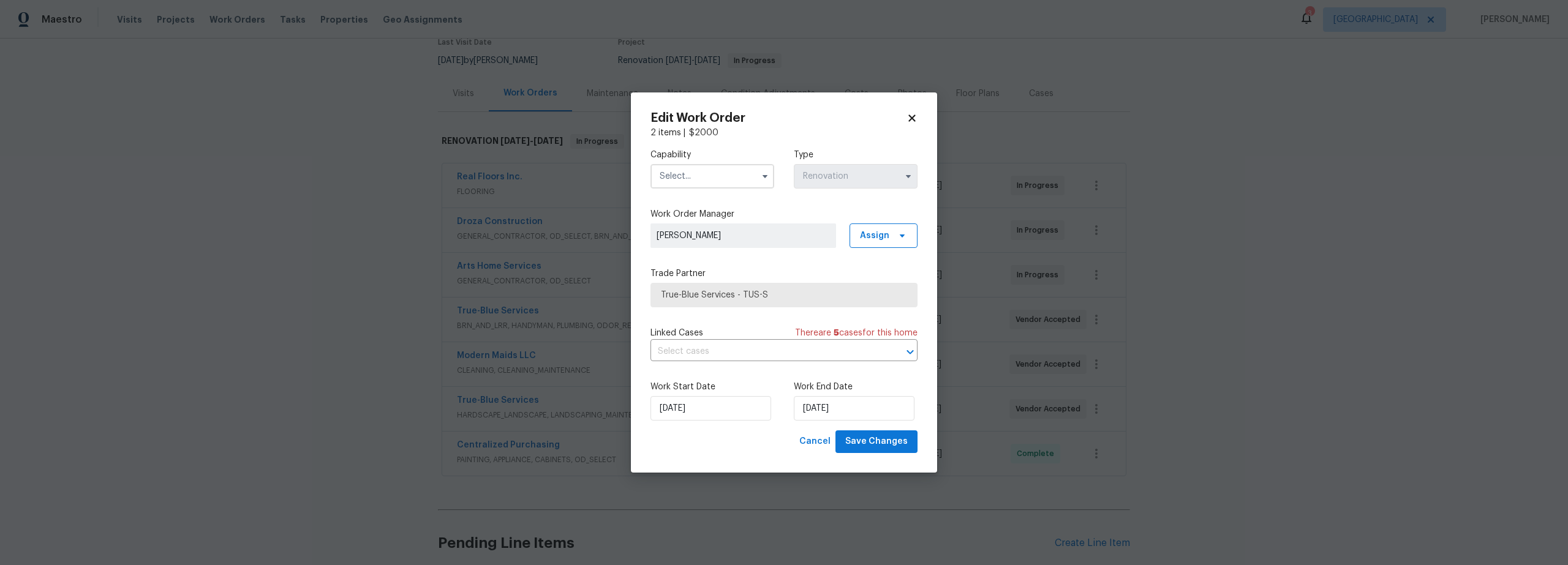
click at [912, 119] on icon at bounding box center [912, 119] width 7 height 7
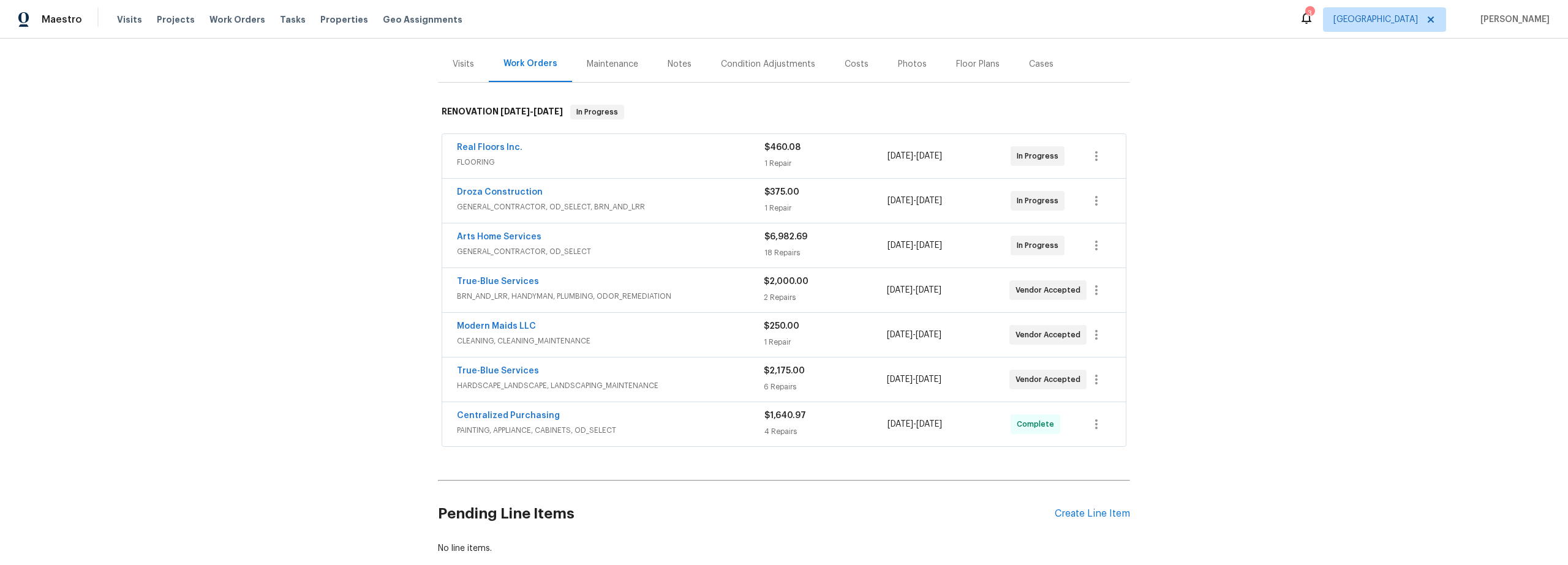
scroll to position [146, 0]
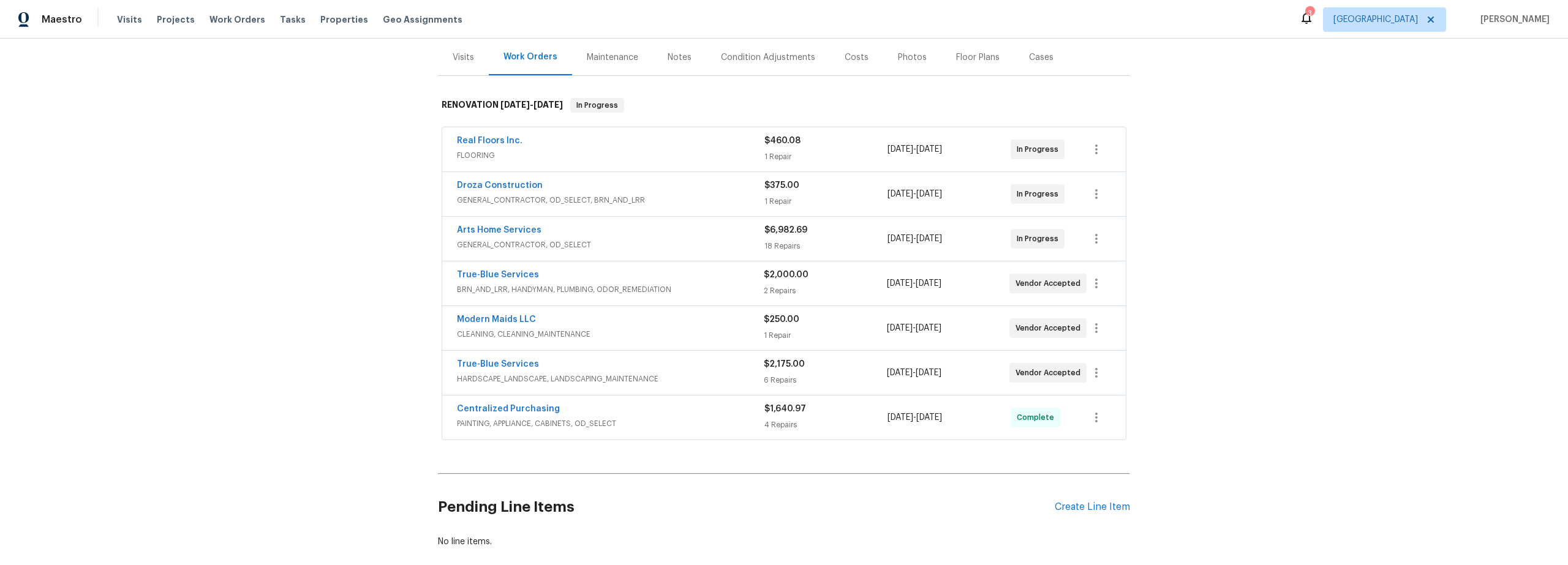
click at [710, 379] on span "HARDSCAPE_LANDSCAPE, LANDSCAPING_MAINTENANCE" at bounding box center [611, 379] width 307 height 13
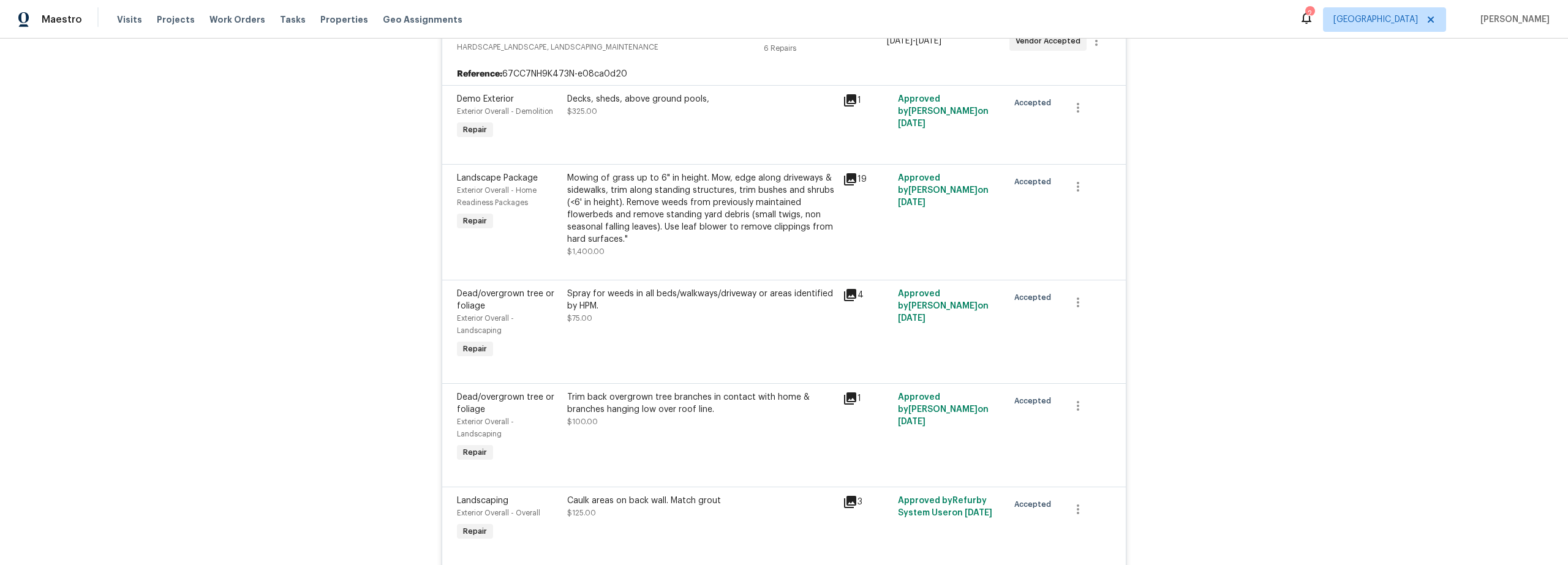
scroll to position [490, 0]
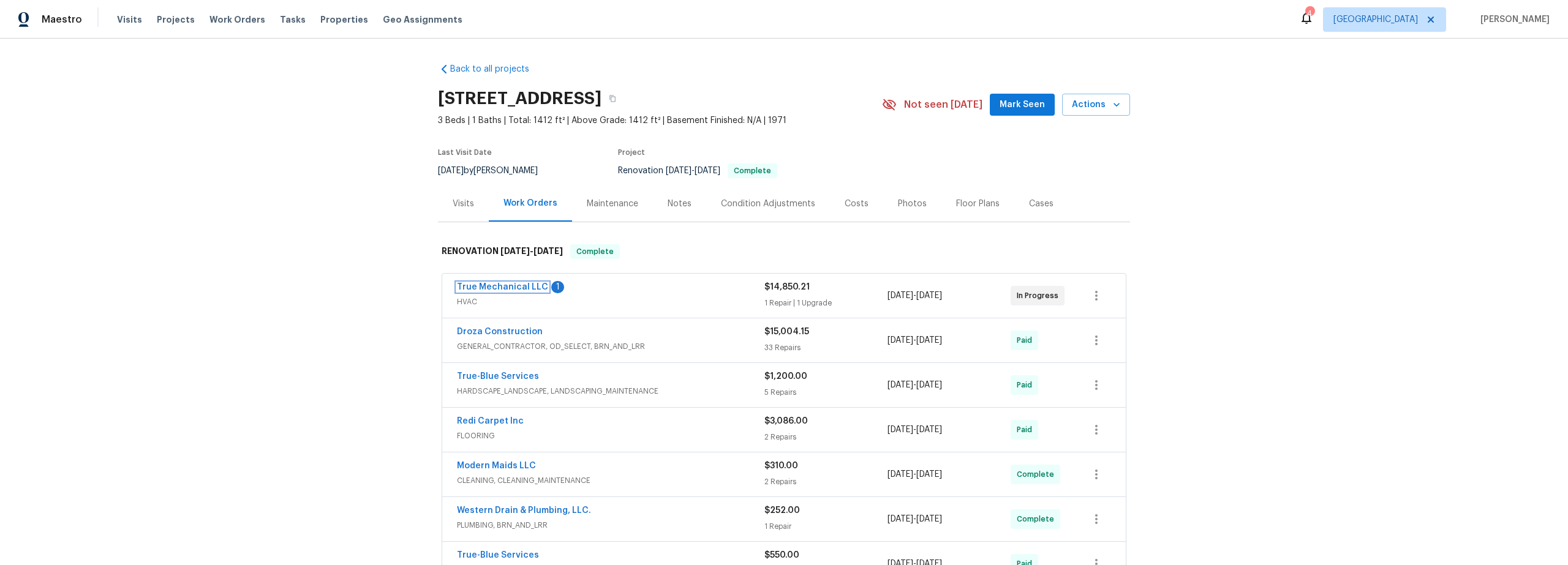
click at [499, 287] on link "True Mechanical LLC" at bounding box center [503, 287] width 92 height 9
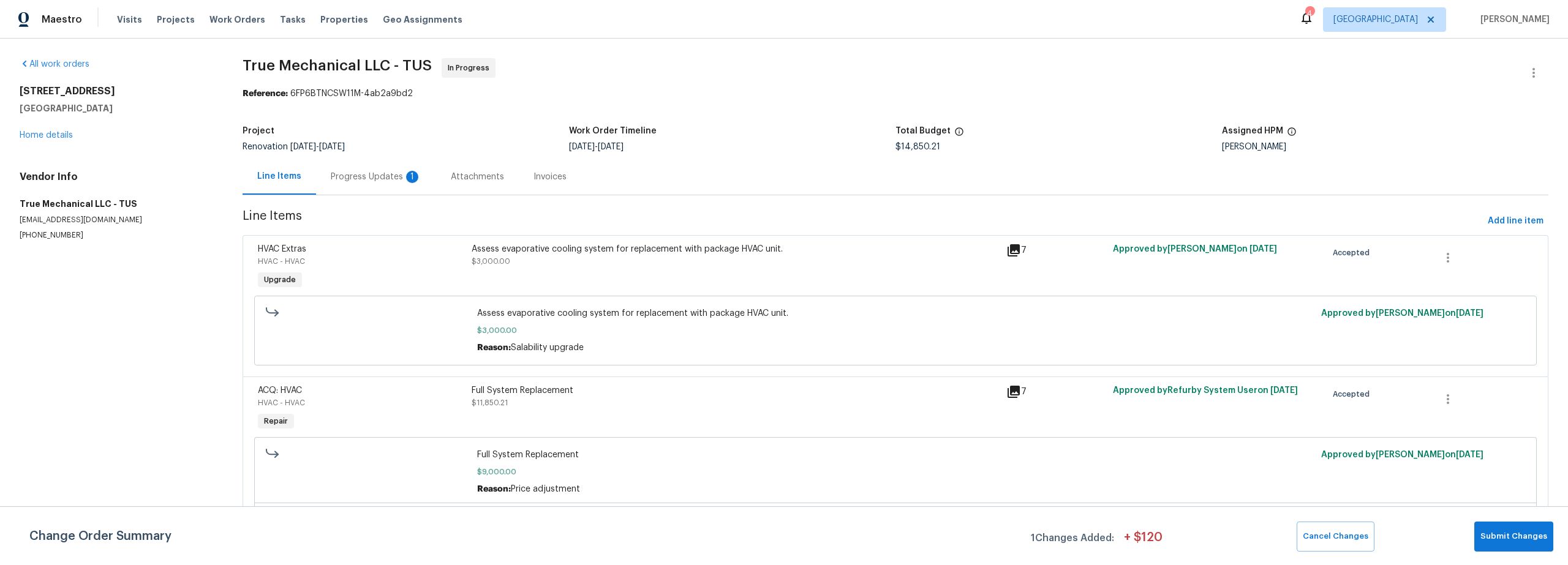
click at [361, 180] on div "Progress Updates 1" at bounding box center [375, 177] width 91 height 13
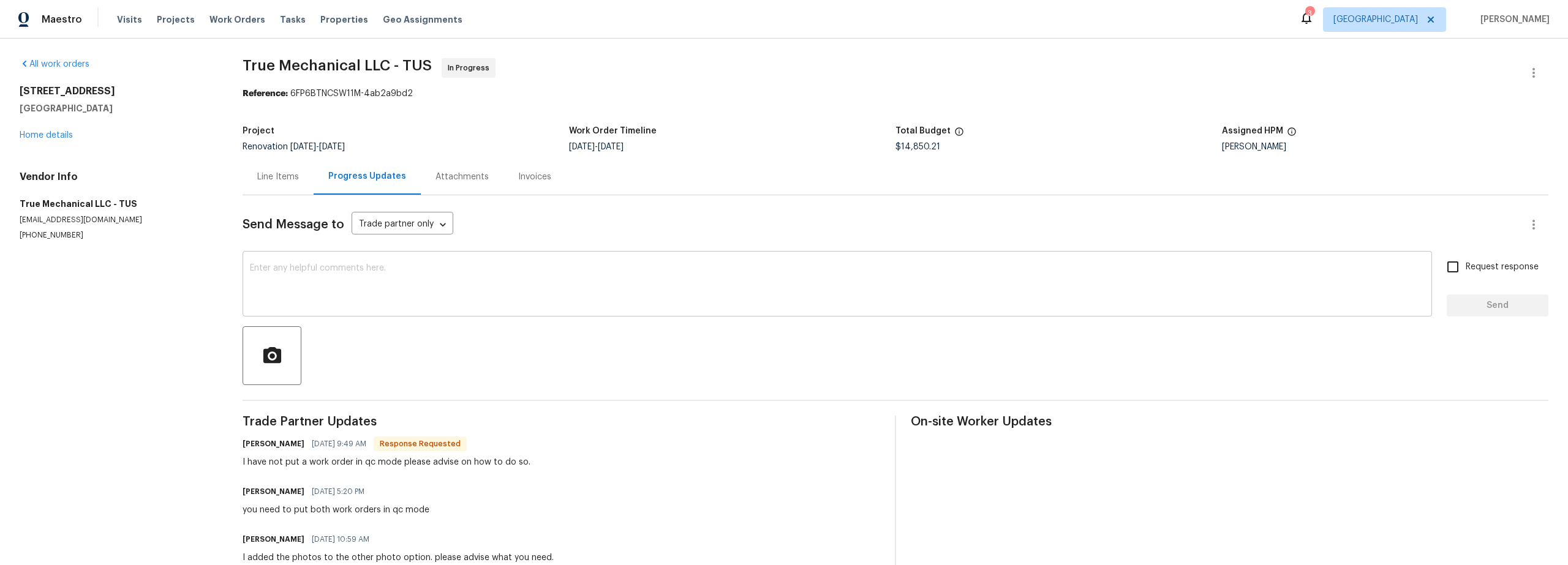
click at [367, 283] on textarea at bounding box center [837, 286] width 1175 height 43
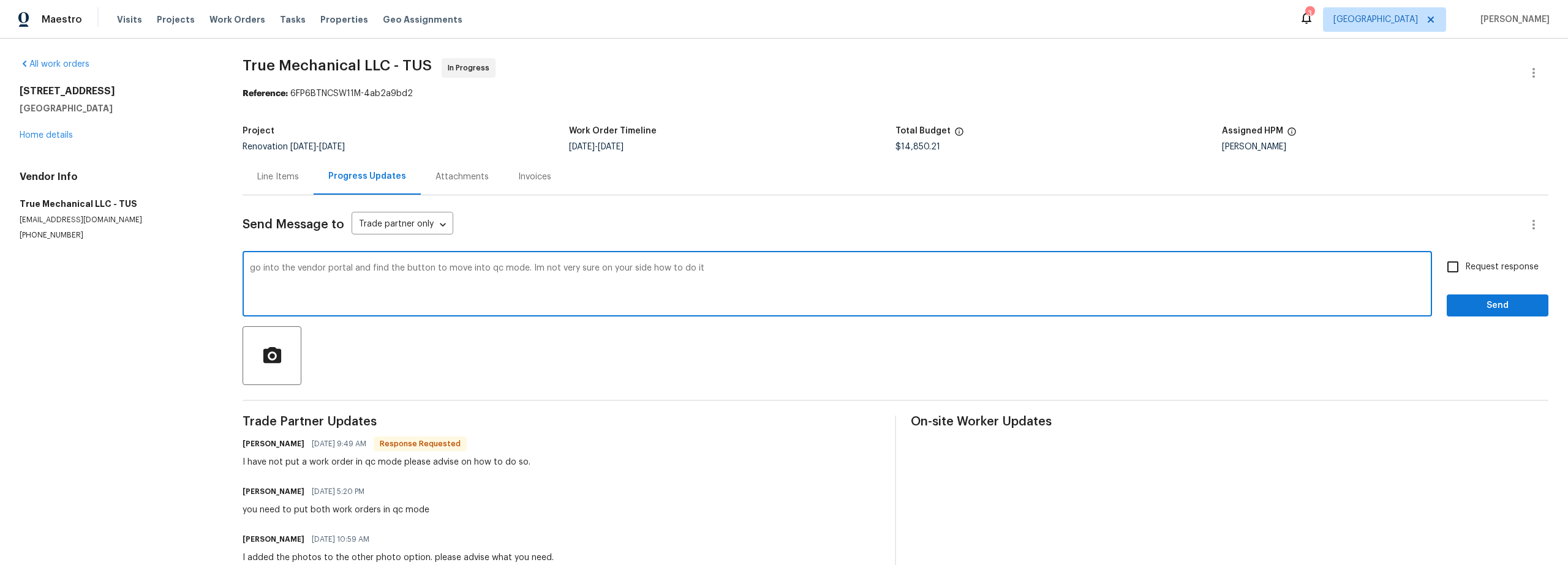
type textarea "go into the vendor portal and find the button to move into qc mode. Im not very…"
drag, startPoint x: 1445, startPoint y: 270, endPoint x: 1450, endPoint y: 274, distance: 6.4
click at [1446, 270] on input "Request response" at bounding box center [1452, 267] width 26 height 26
checkbox input "true"
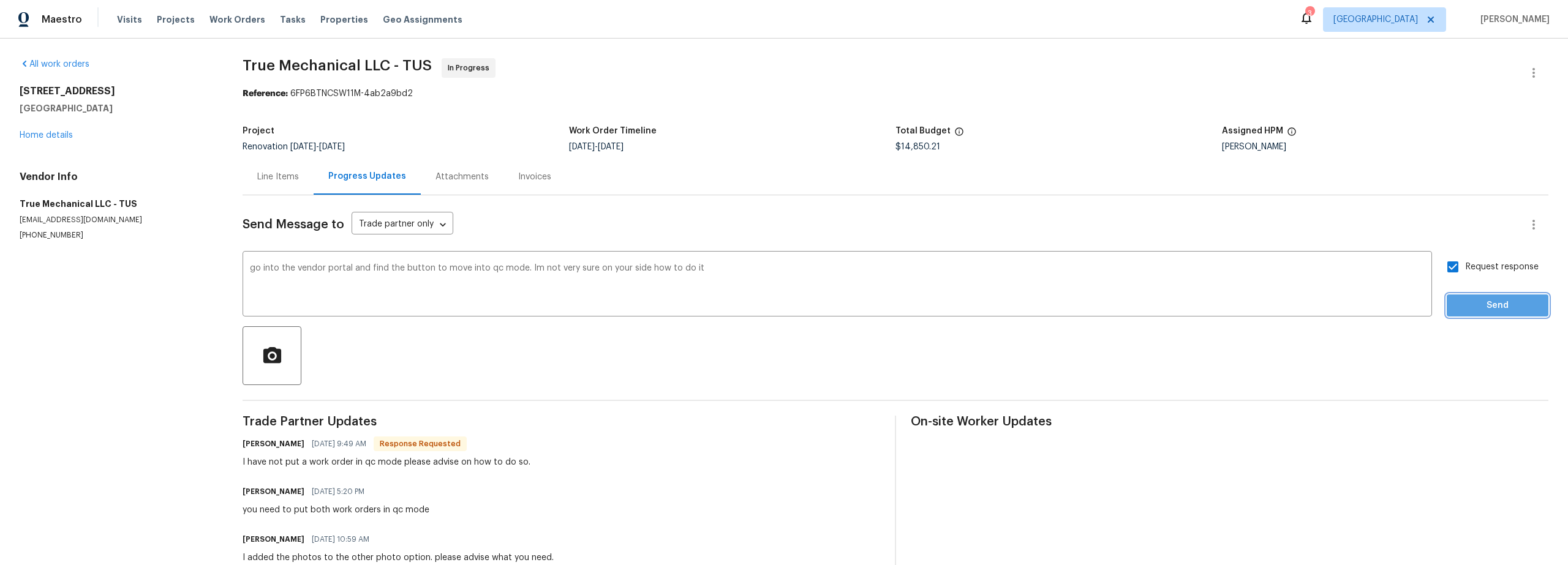
click at [1476, 299] on span "Send" at bounding box center [1497, 305] width 82 height 15
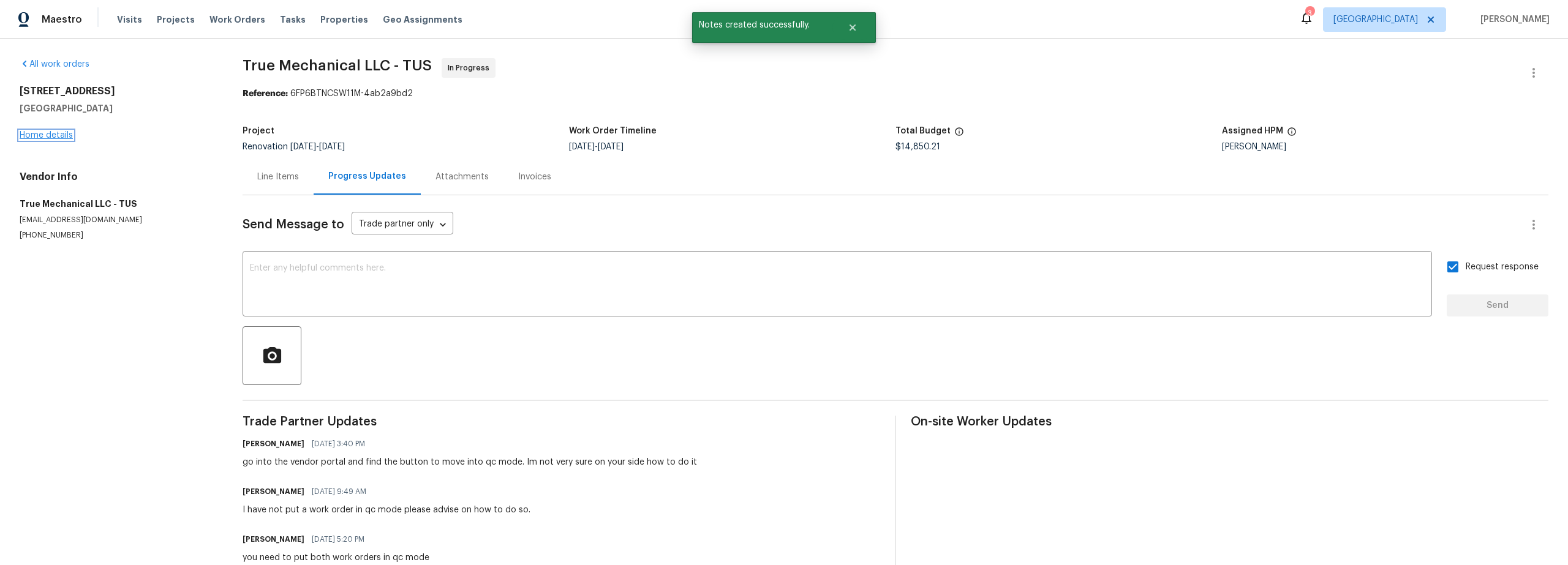
click at [71, 135] on link "Home details" at bounding box center [46, 136] width 53 height 9
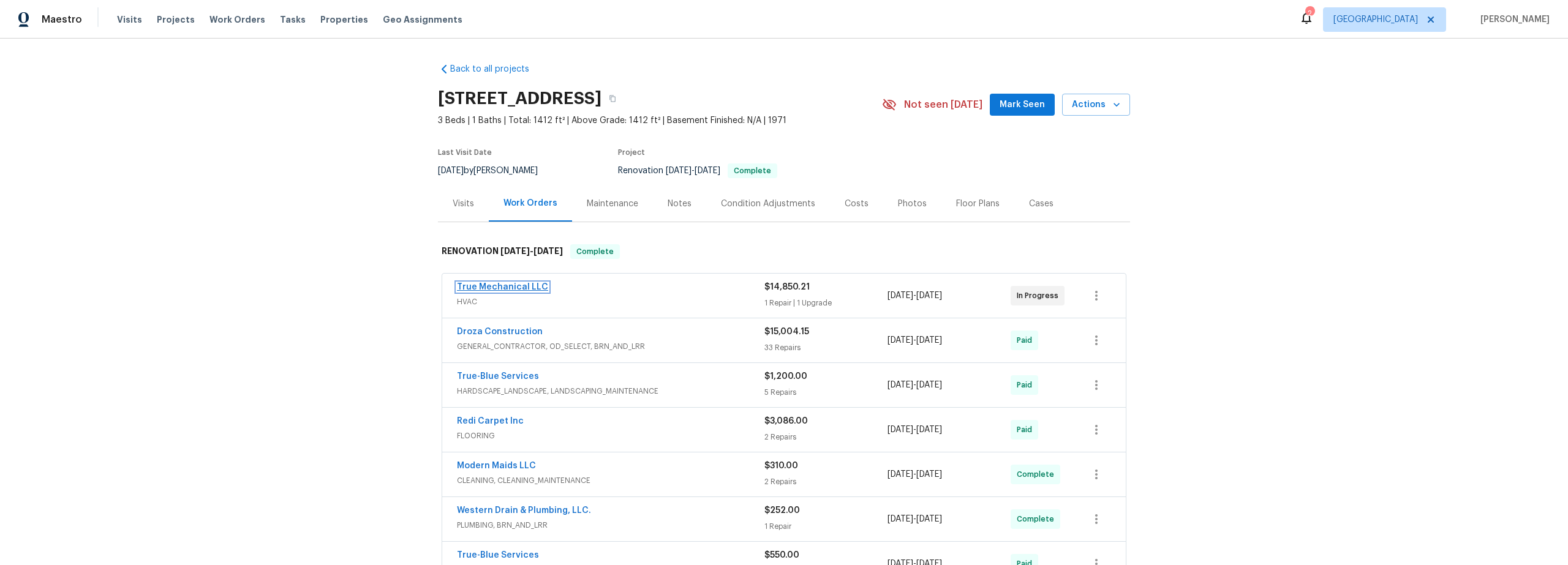
click at [523, 287] on link "True Mechanical LLC" at bounding box center [503, 287] width 92 height 9
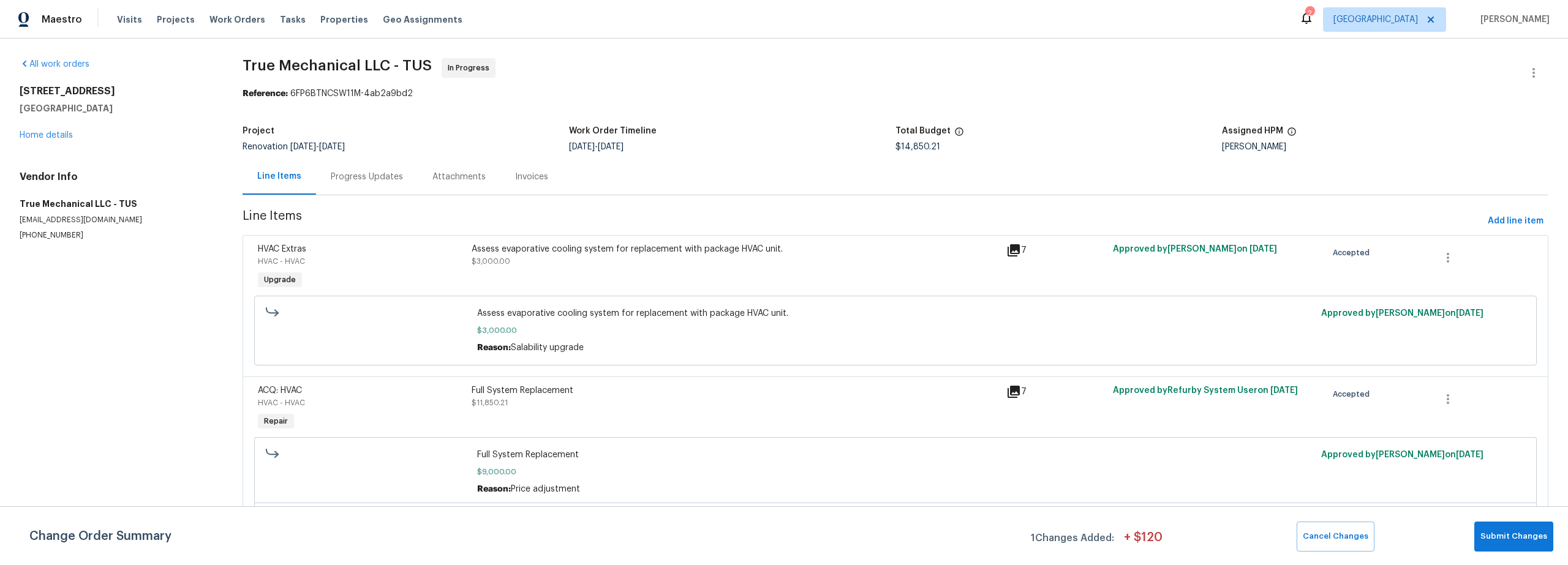
click at [348, 176] on div "Progress Updates" at bounding box center [366, 177] width 72 height 13
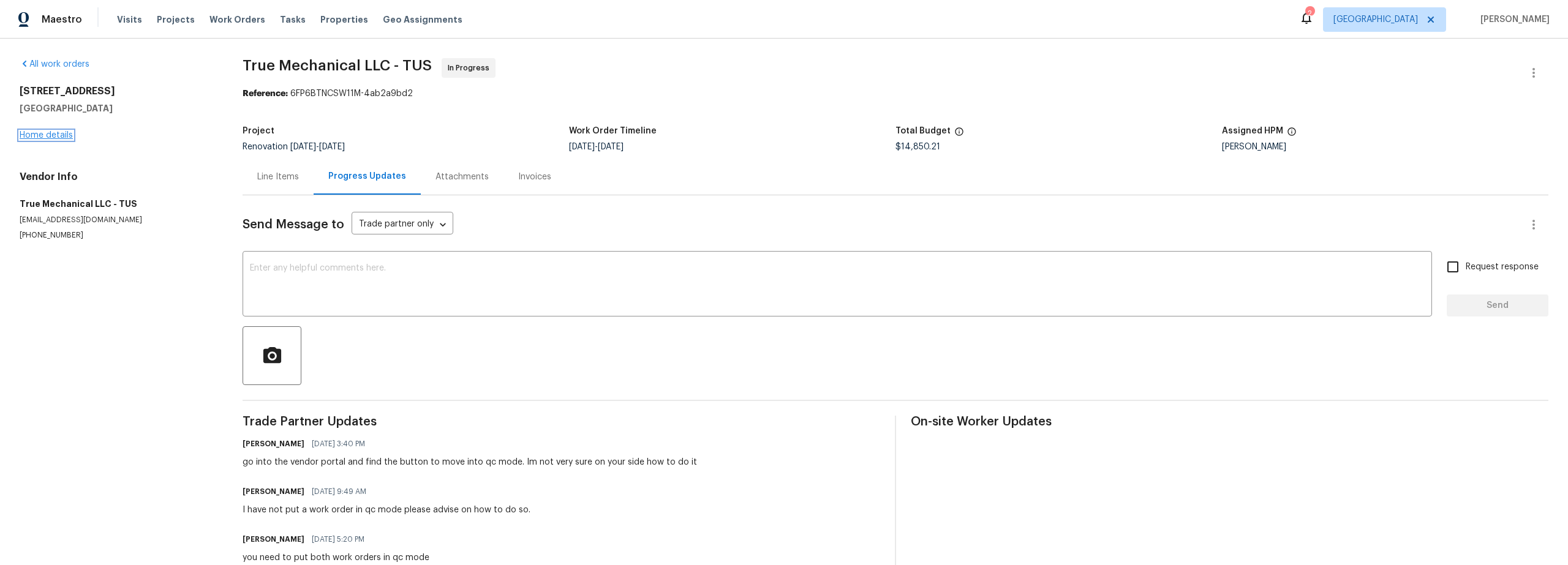
click at [58, 136] on link "Home details" at bounding box center [46, 136] width 53 height 9
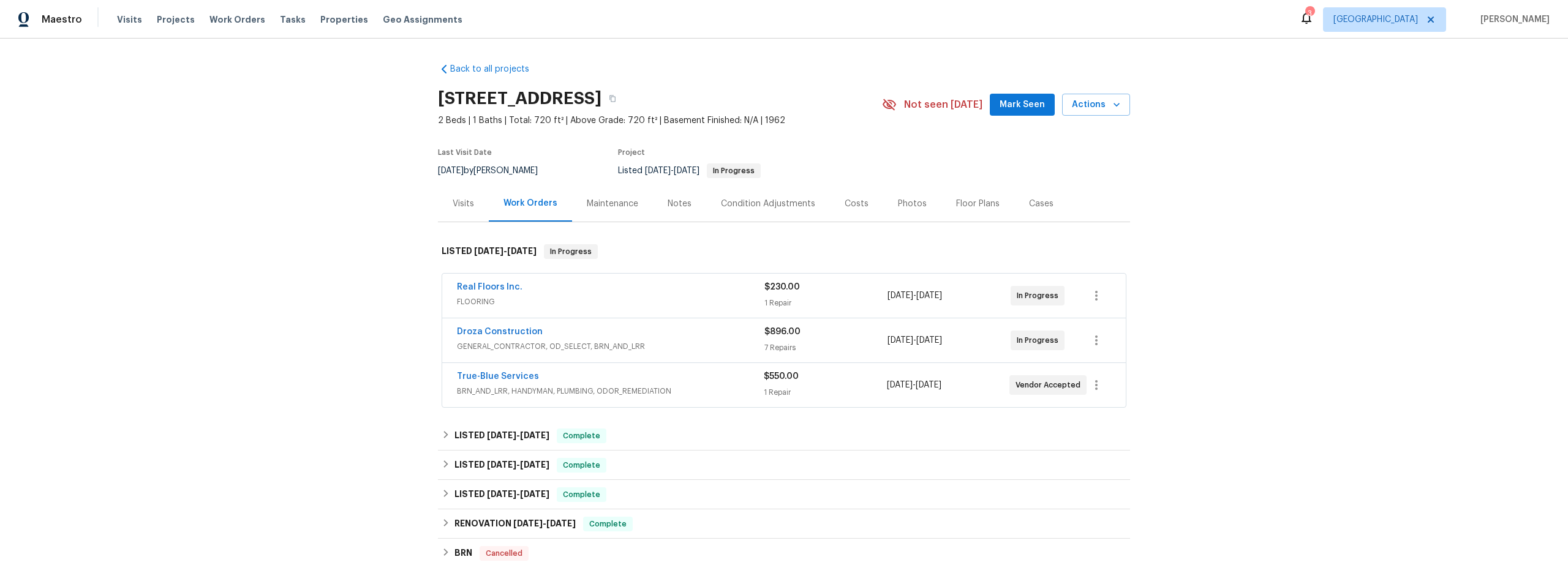
click at [687, 305] on span "FLOORING" at bounding box center [611, 302] width 307 height 13
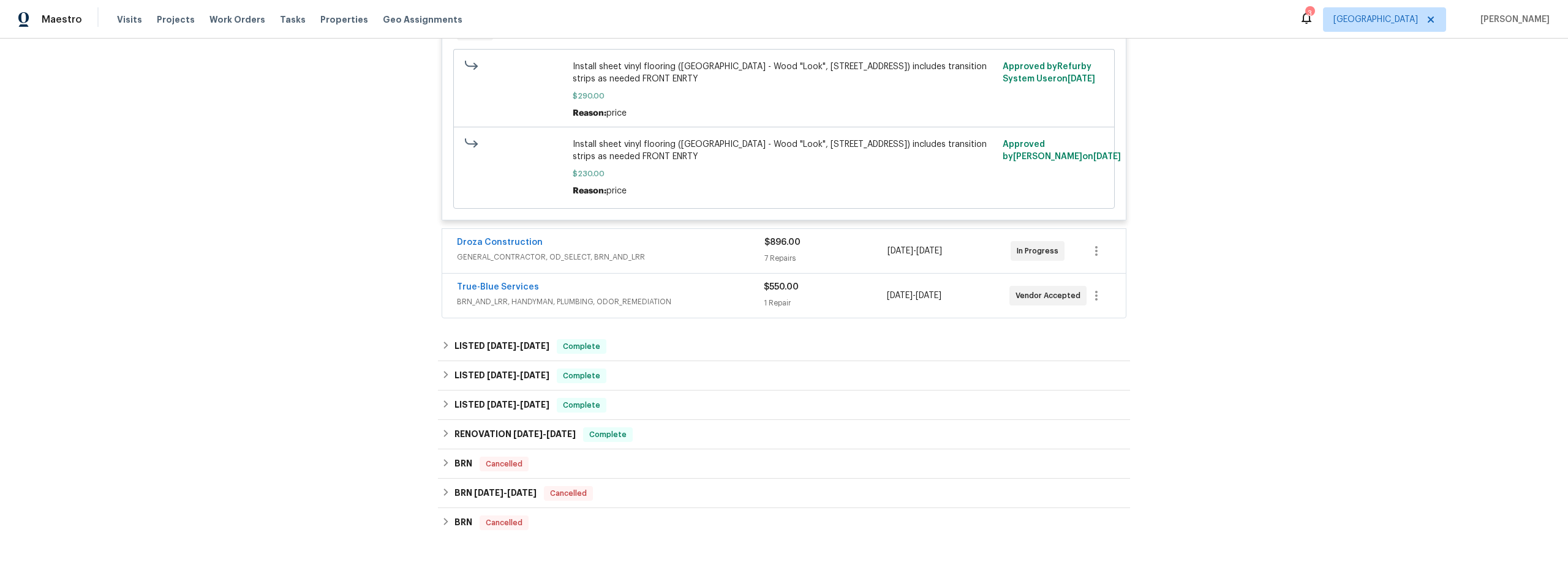
scroll to position [463, 0]
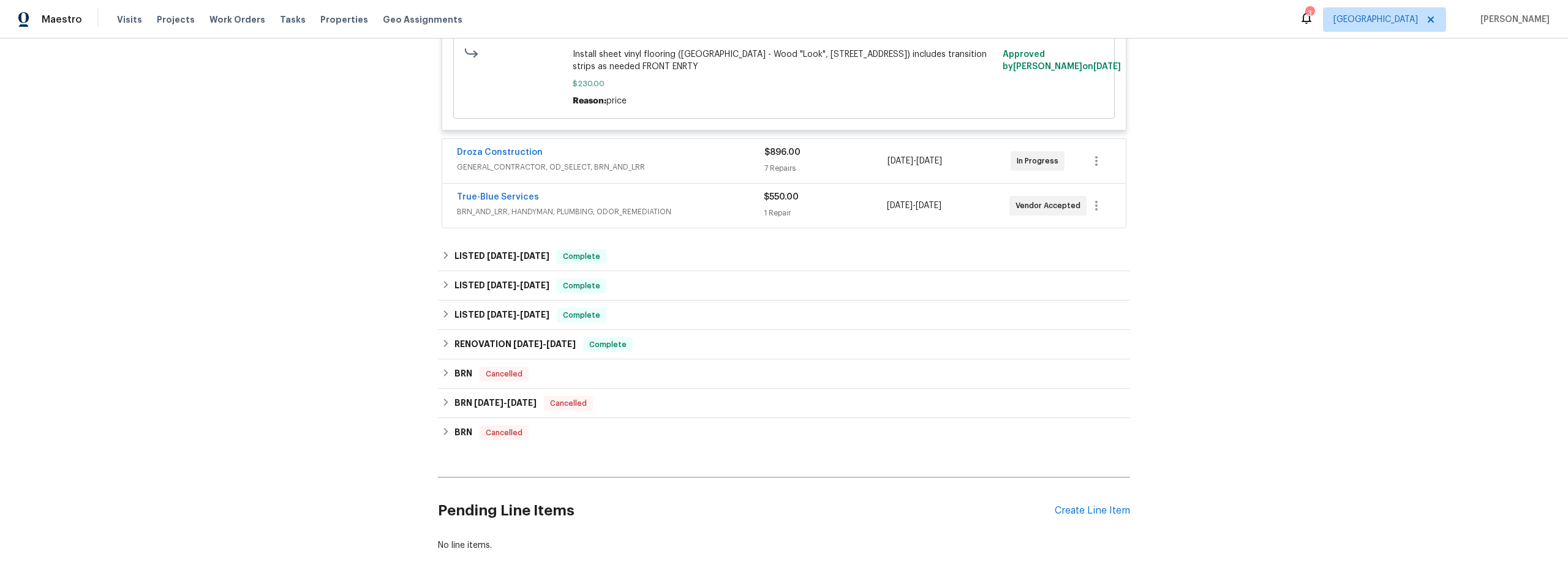
click at [683, 172] on span "GENERAL_CONTRACTOR, OD_SELECT, BRN_AND_LRR" at bounding box center [611, 167] width 307 height 13
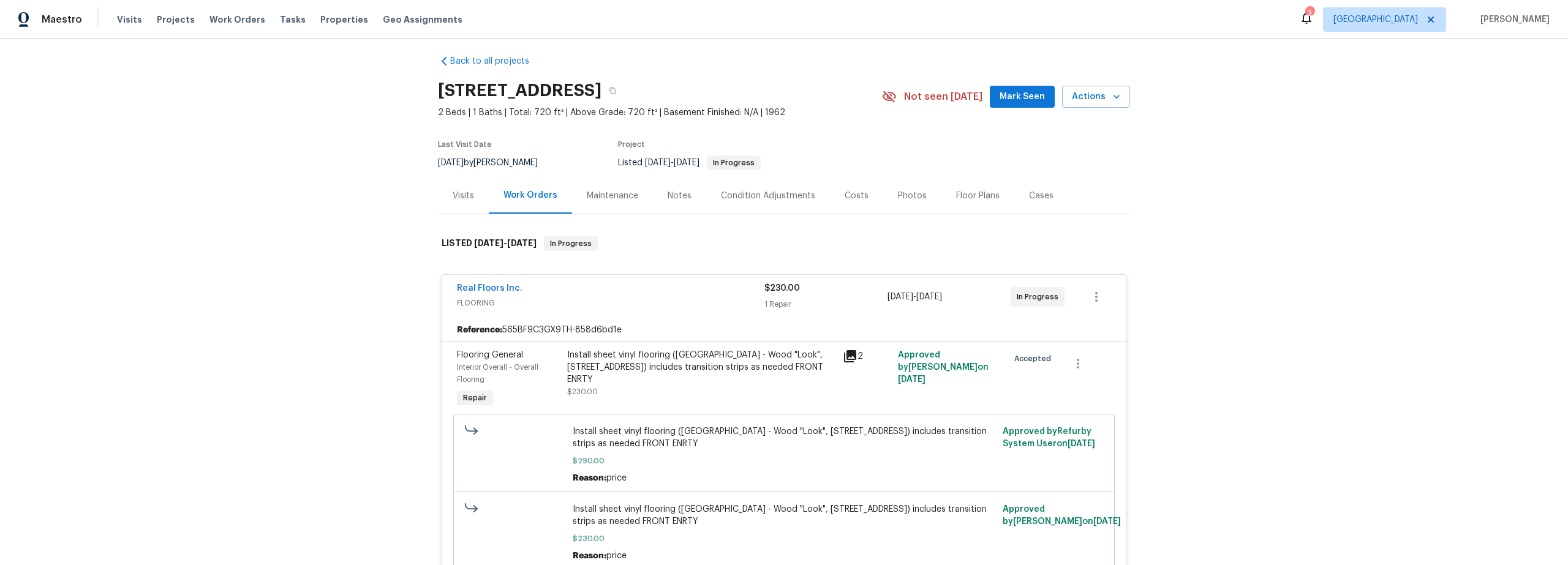
scroll to position [9, 0]
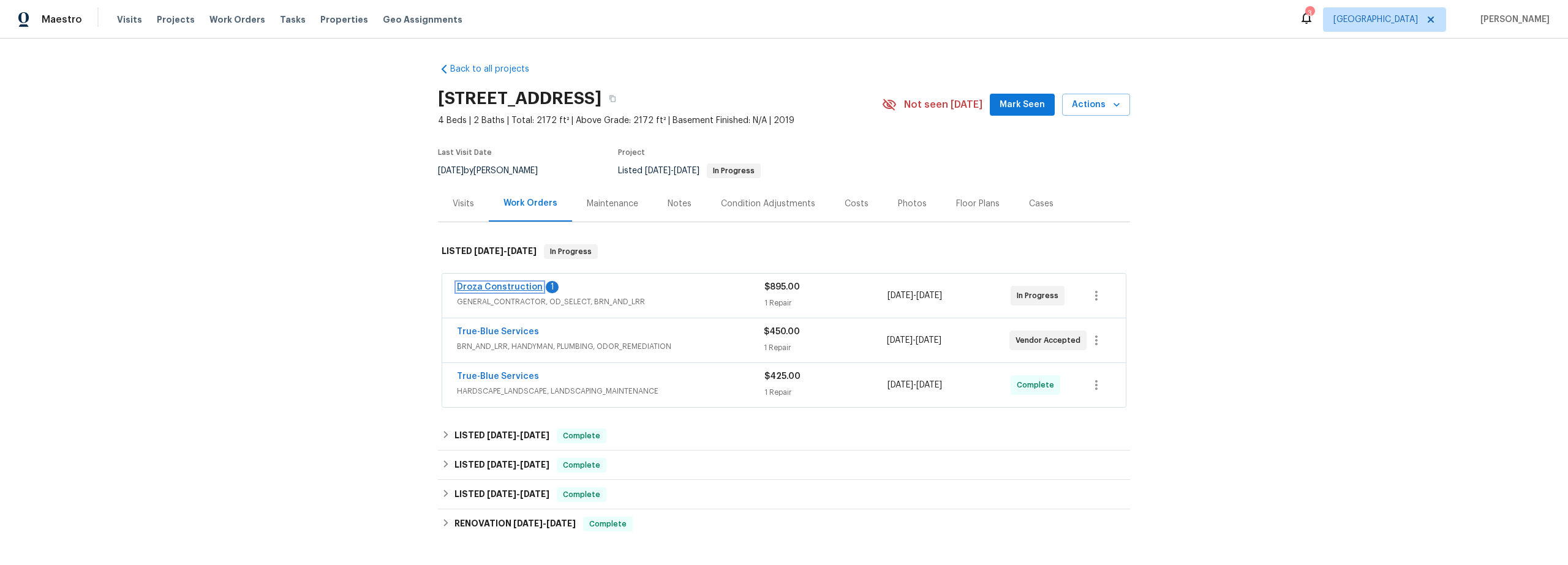
click at [522, 286] on link "Droza Construction" at bounding box center [499, 287] width 85 height 9
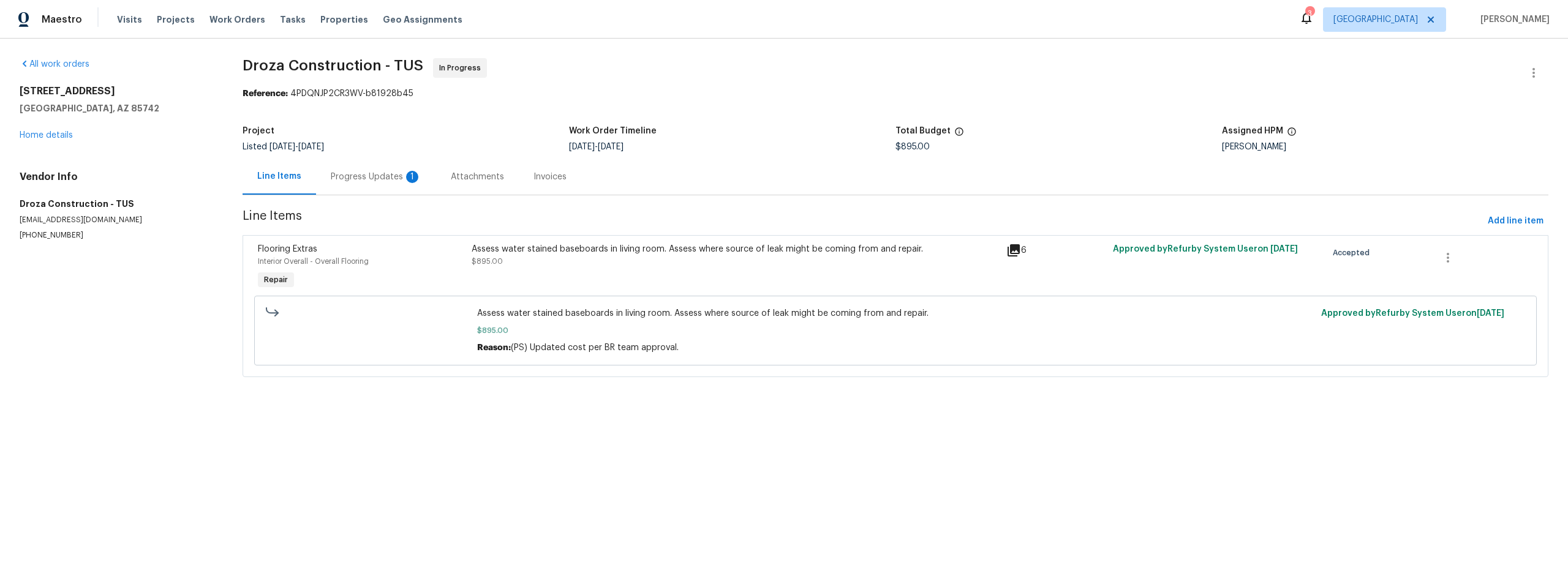
click at [369, 174] on div "Progress Updates 1" at bounding box center [375, 177] width 91 height 13
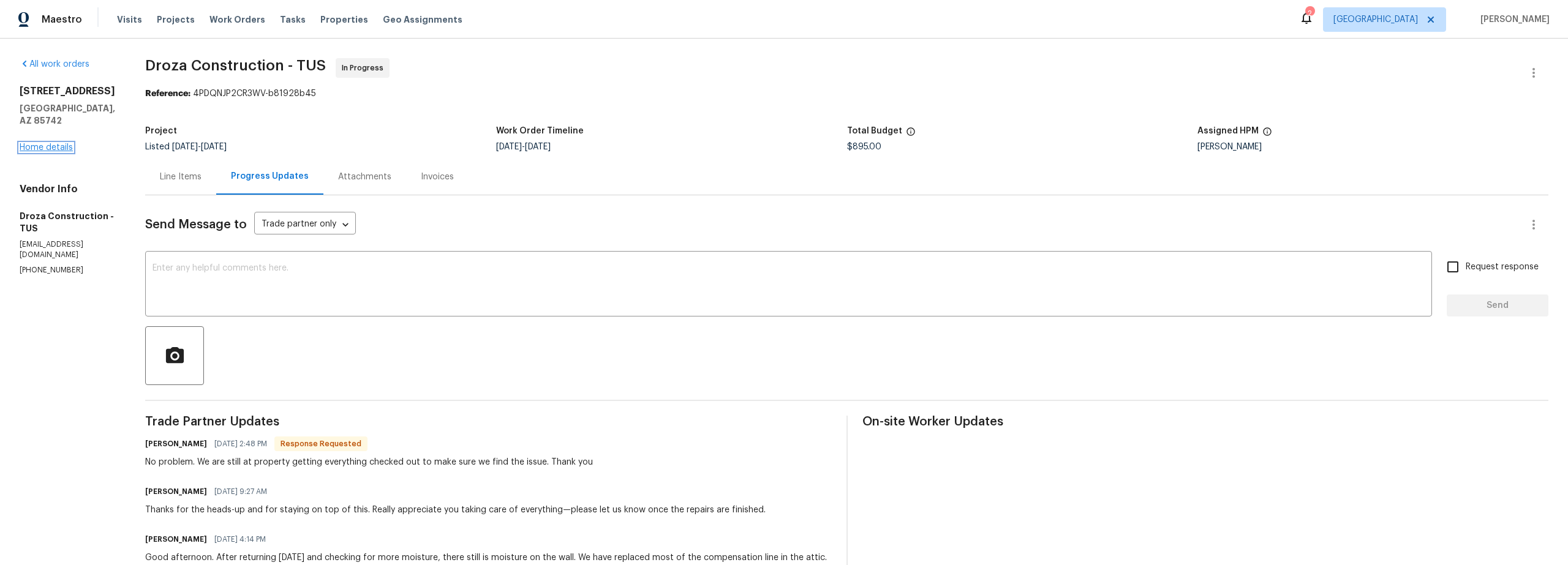
click at [54, 149] on link "Home details" at bounding box center [46, 148] width 53 height 9
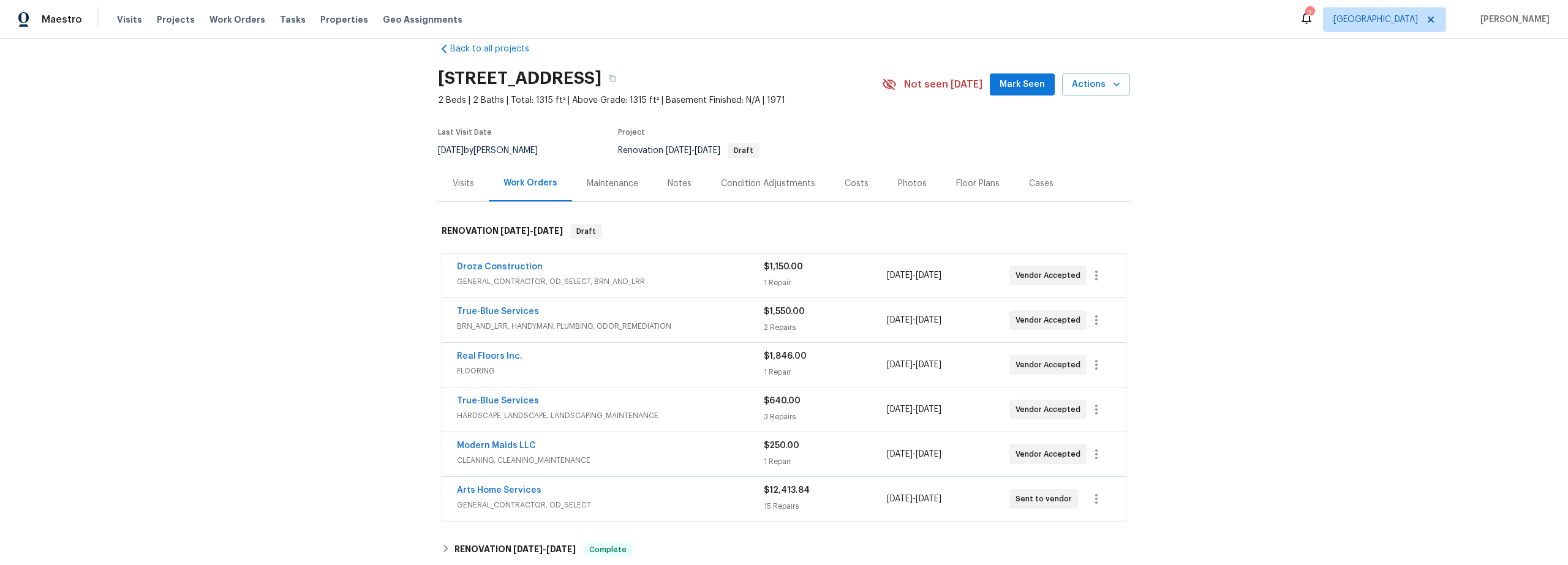
scroll to position [21, 0]
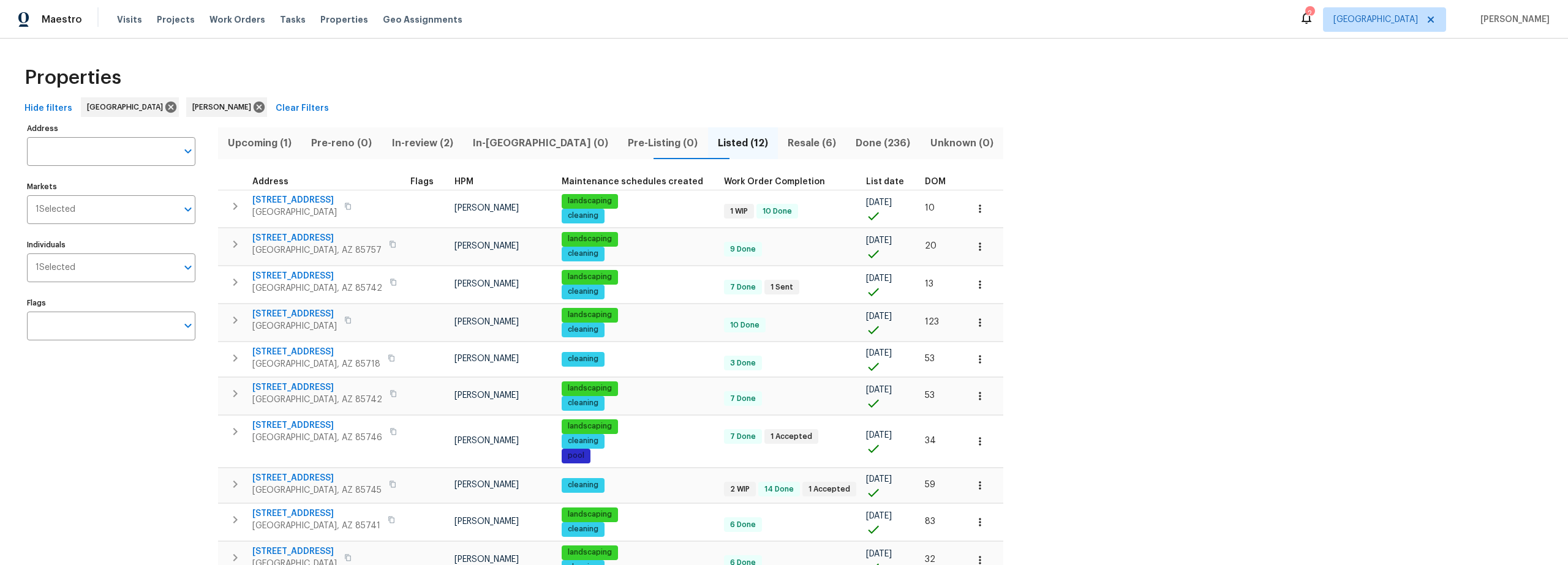
scroll to position [3, 0]
